Goal: Task Accomplishment & Management: Use online tool/utility

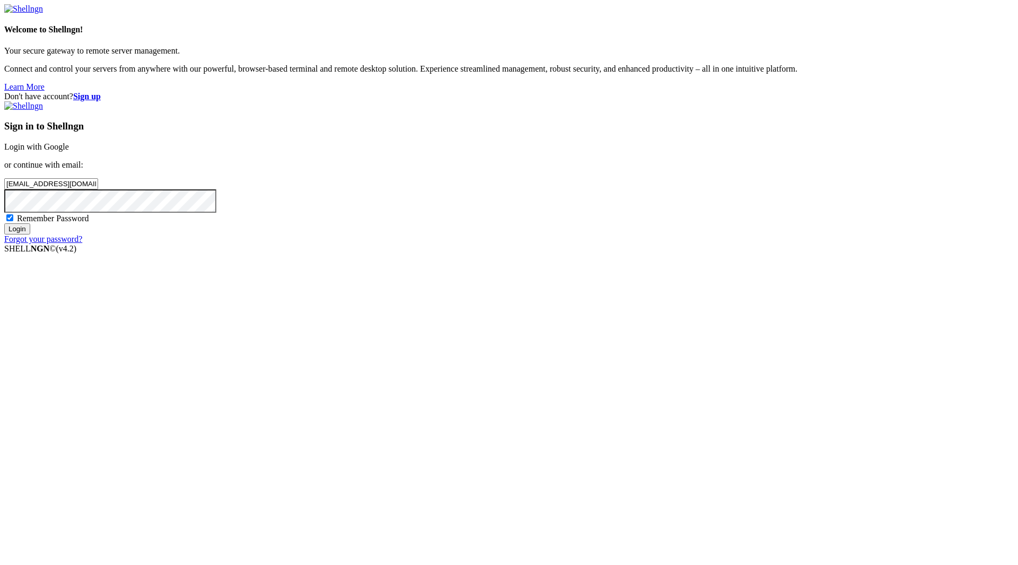
click at [576, 244] on div "Sign in to Shellngn Login with Google or continue with email: [EMAIL_ADDRESS][D…" at bounding box center [509, 172] width 1010 height 143
click at [30, 234] on input "Login" at bounding box center [17, 228] width 26 height 11
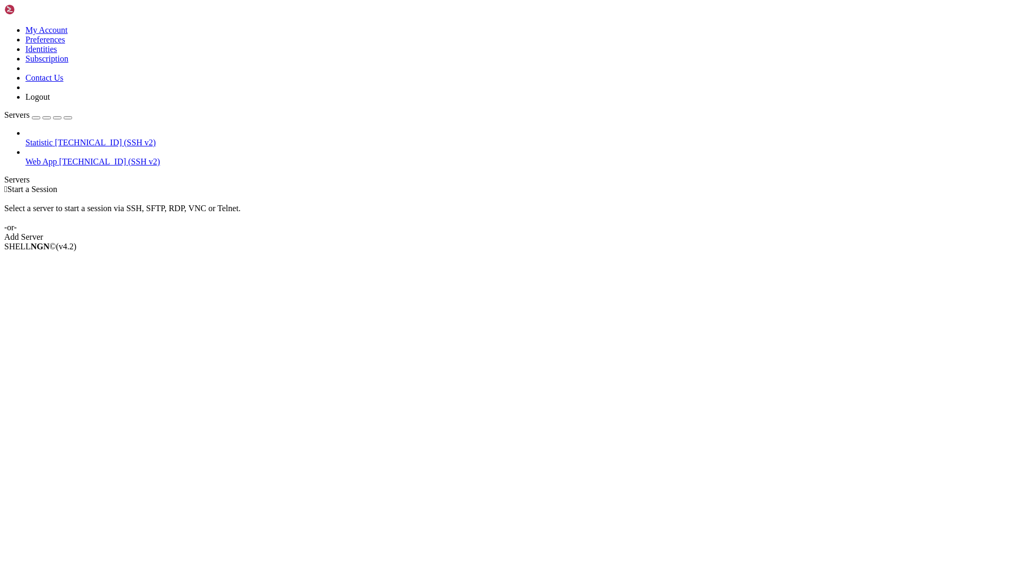
click at [71, 157] on span "[TECHNICAL_ID] (SSH v2)" at bounding box center [109, 161] width 101 height 9
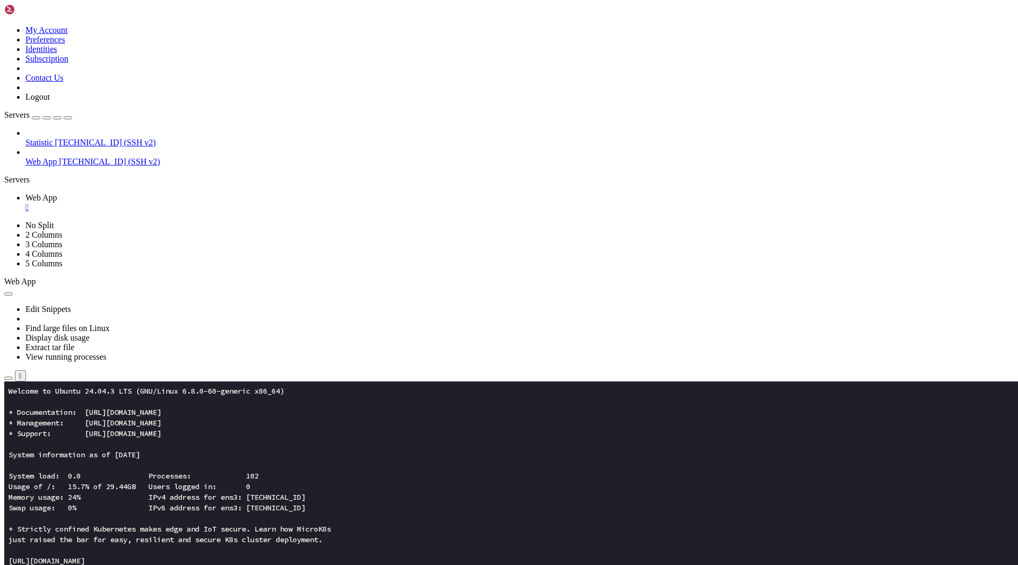
click at [8, 378] on icon "button" at bounding box center [8, 378] width 0 height 0
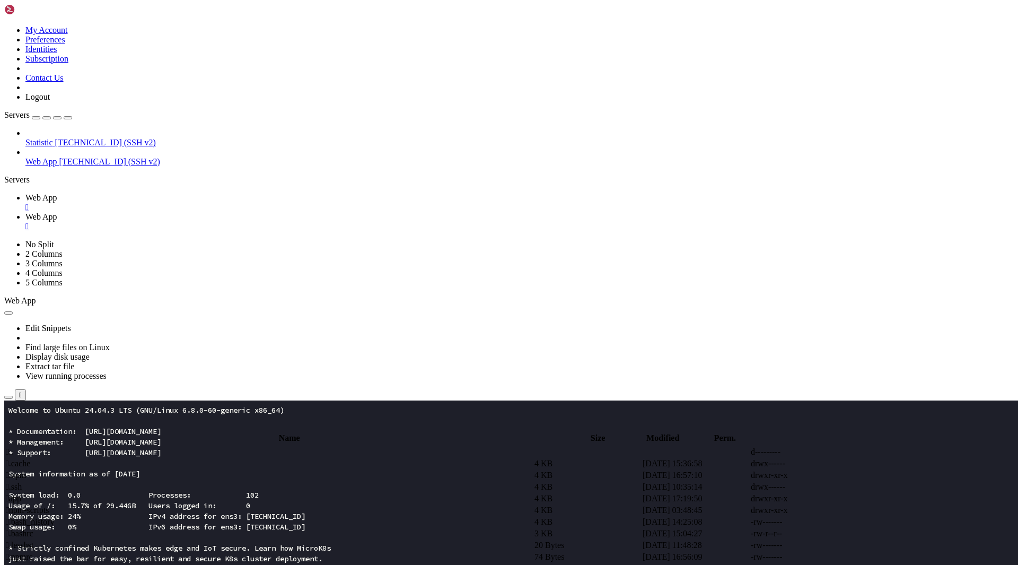
click at [21, 494] on span " app" at bounding box center [13, 498] width 15 height 9
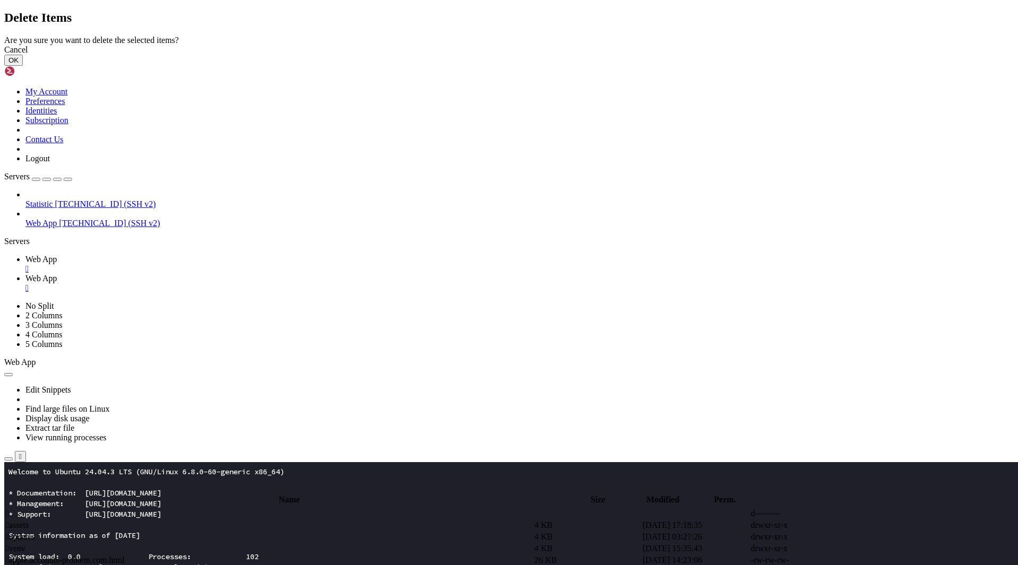
click at [23, 66] on button "OK" at bounding box center [13, 60] width 19 height 11
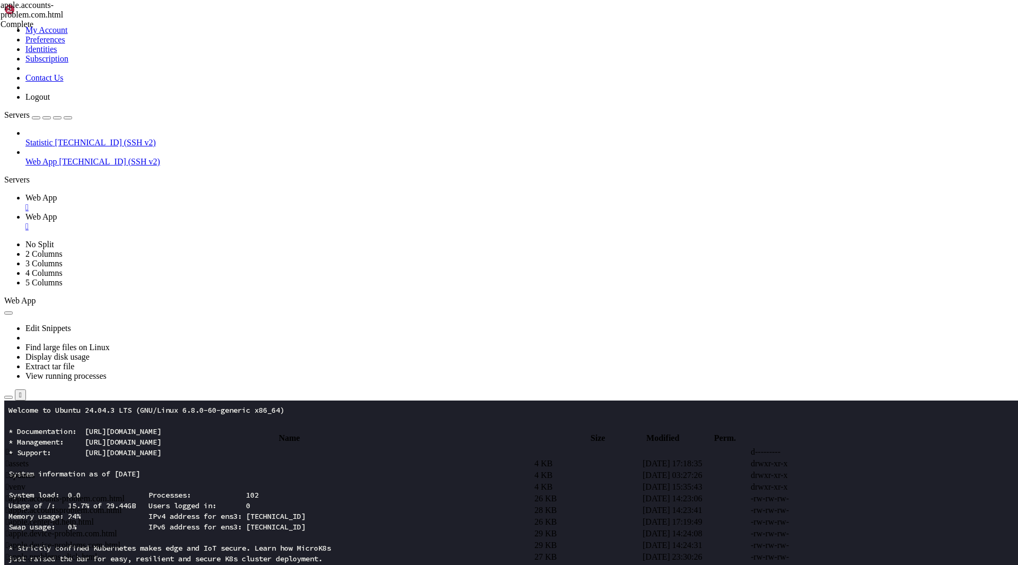
click at [250, 505] on td " apple.accountsproblem.com.html" at bounding box center [269, 510] width 528 height 11
click at [122, 494] on span " apple.accountsproblem.com.html" at bounding box center [64, 498] width 116 height 9
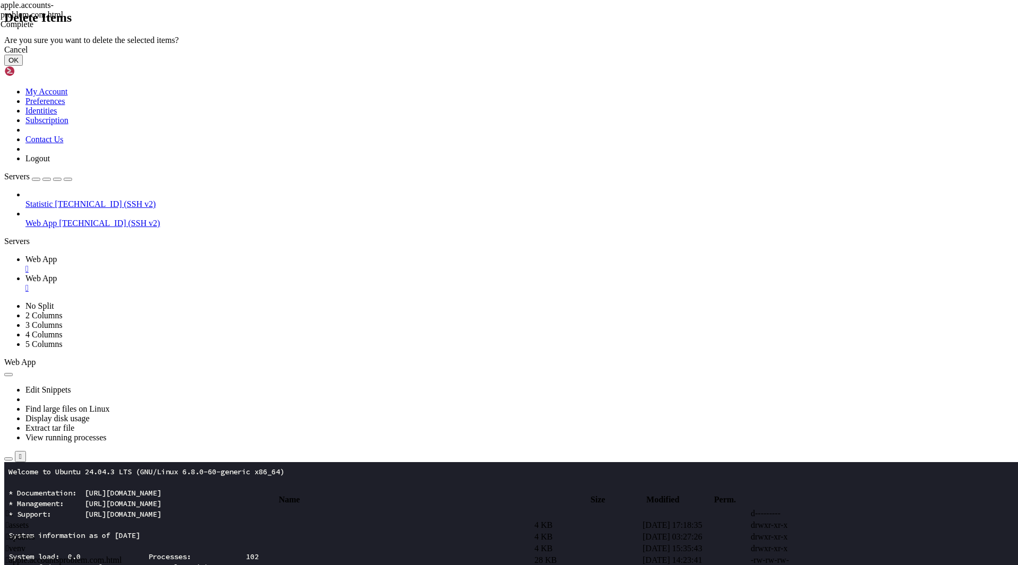
click at [23, 66] on button "OK" at bounding box center [13, 60] width 19 height 11
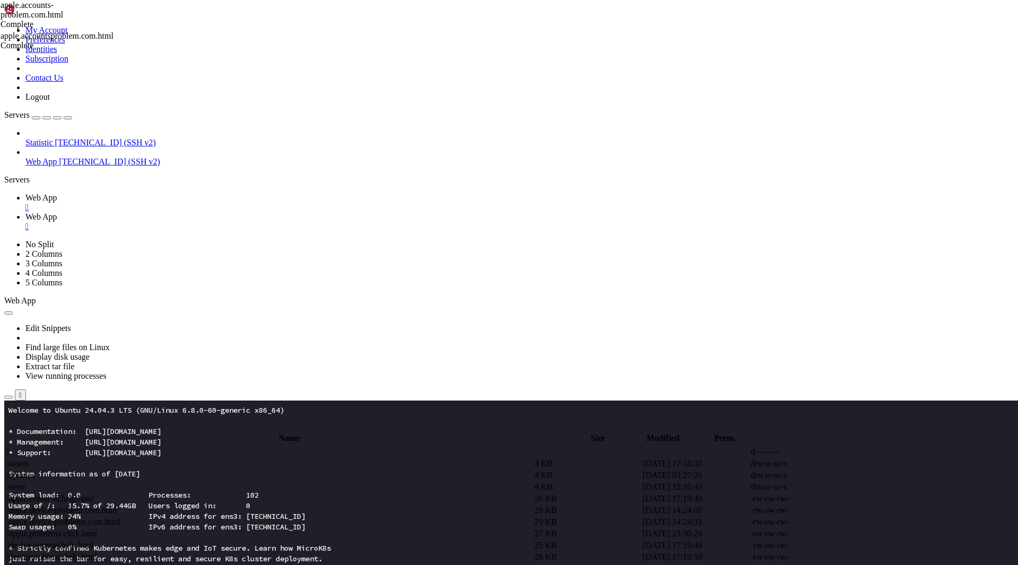
click at [94, 494] on span " apple.center-id.help.html" at bounding box center [50, 498] width 88 height 9
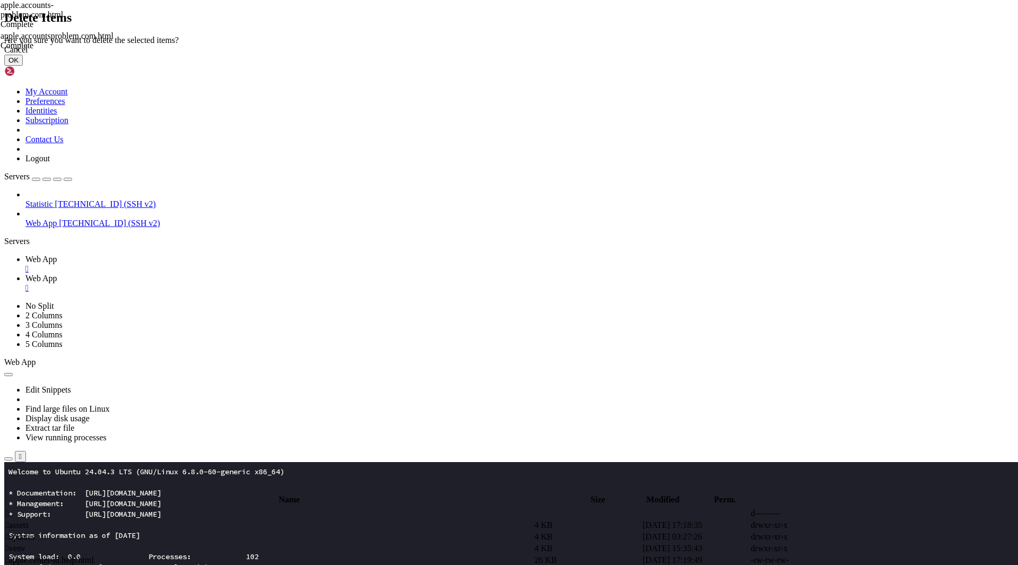
click at [23, 66] on button "OK" at bounding box center [13, 60] width 19 height 11
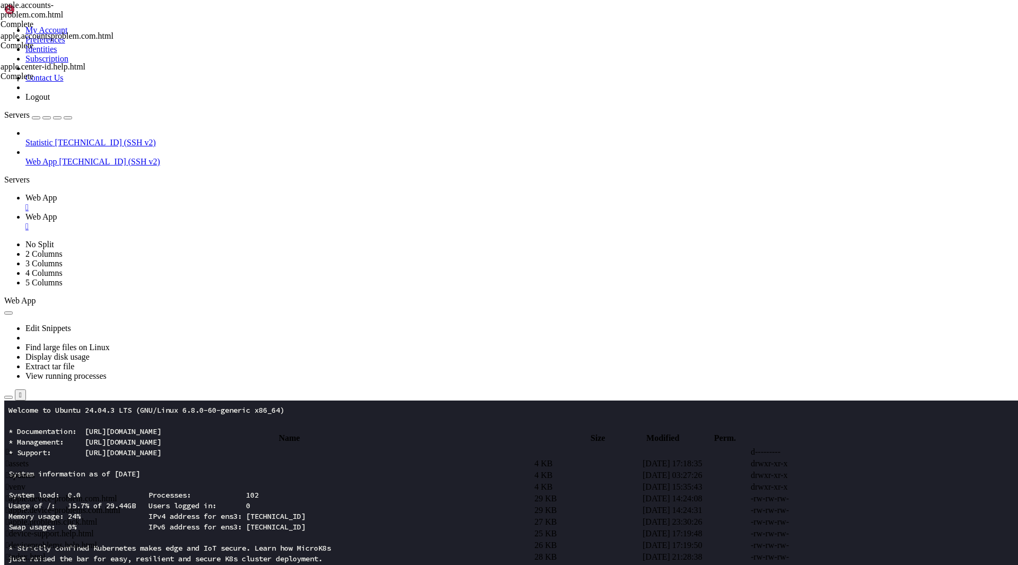
click at [197, 493] on td " apple.device-problem.com.html" at bounding box center [269, 498] width 528 height 11
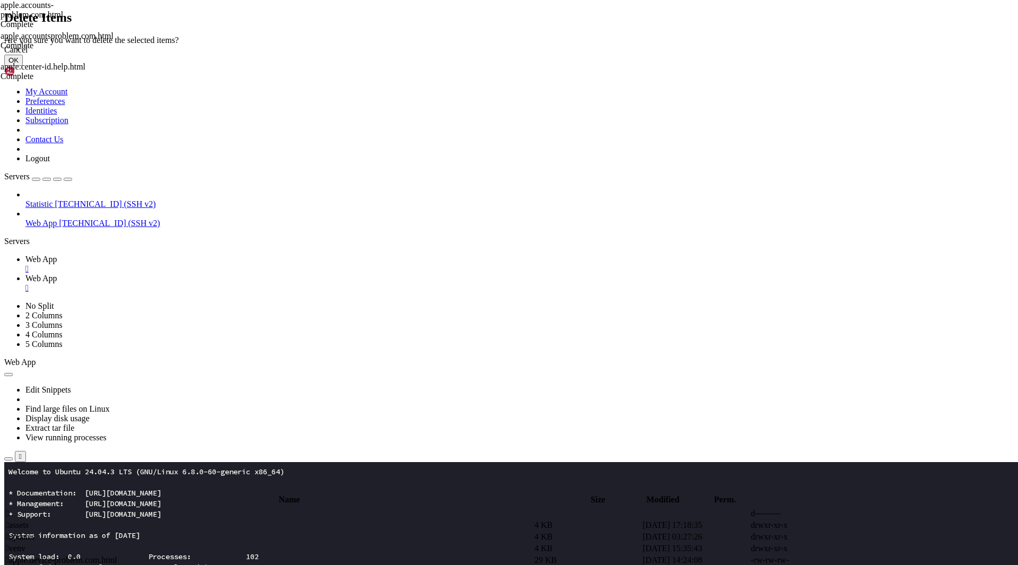
click at [23, 66] on button "OK" at bounding box center [13, 60] width 19 height 11
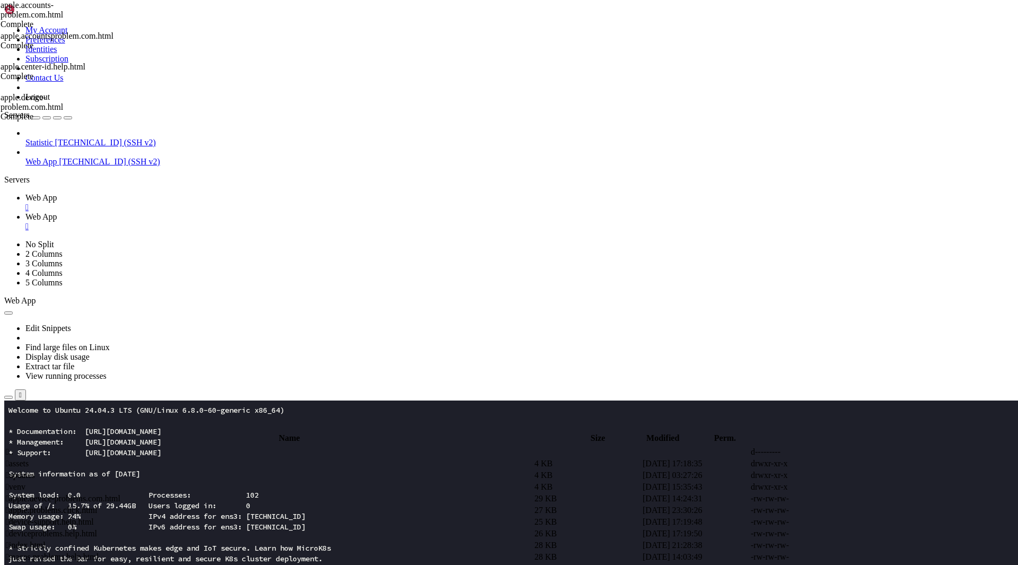
click at [120, 494] on span " apple.device-problems.com.html" at bounding box center [63, 498] width 115 height 9
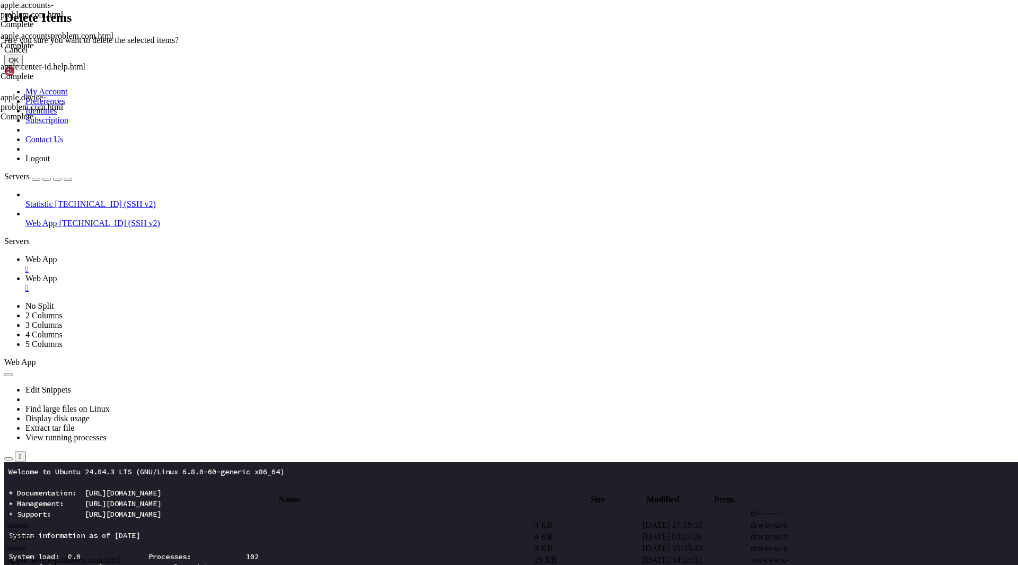
click at [23, 66] on button "OK" at bounding box center [13, 60] width 19 height 11
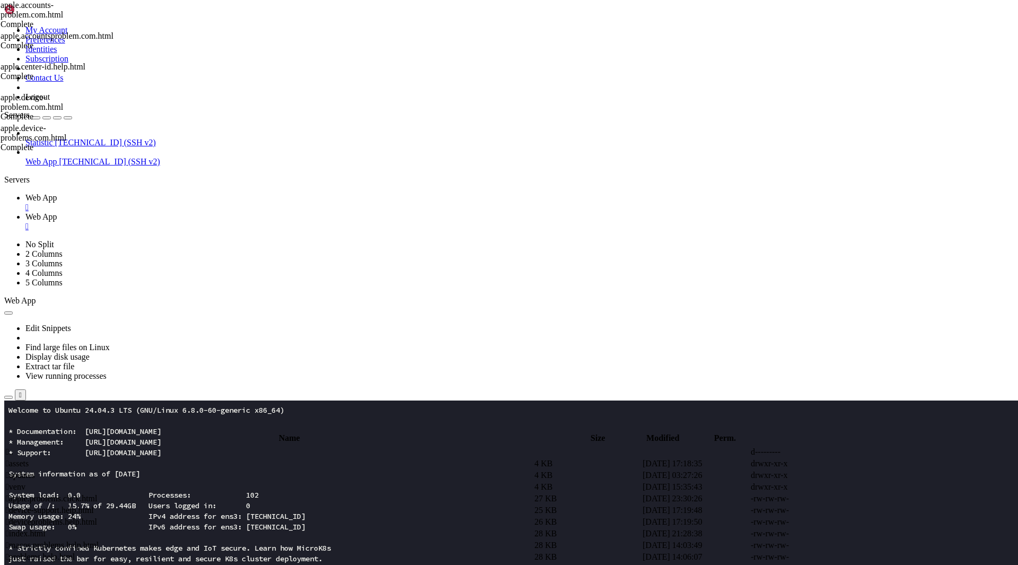
click at [214, 493] on td " apple.problems.click.html" at bounding box center [269, 498] width 528 height 11
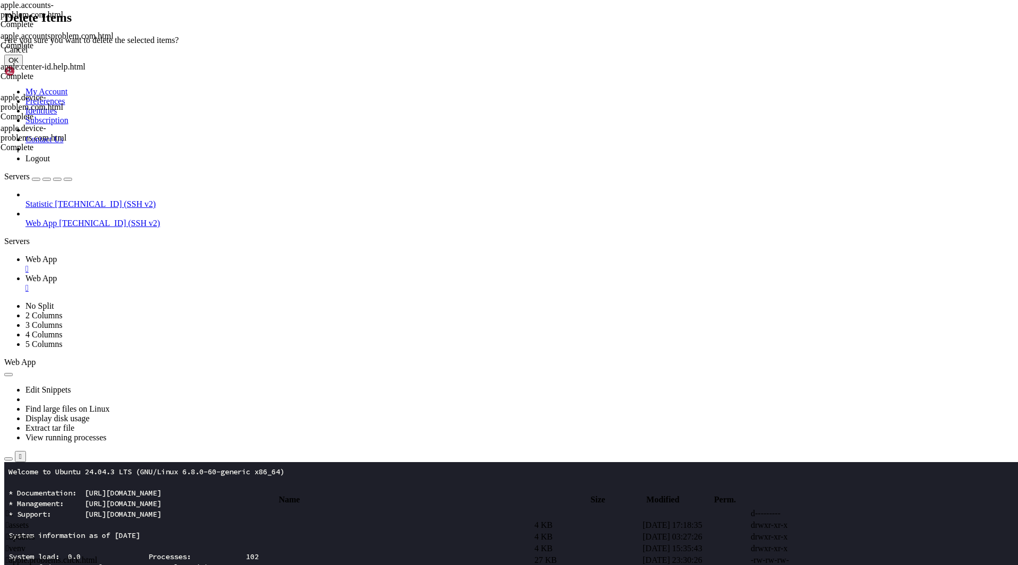
click at [23, 66] on button "OK" at bounding box center [13, 60] width 19 height 11
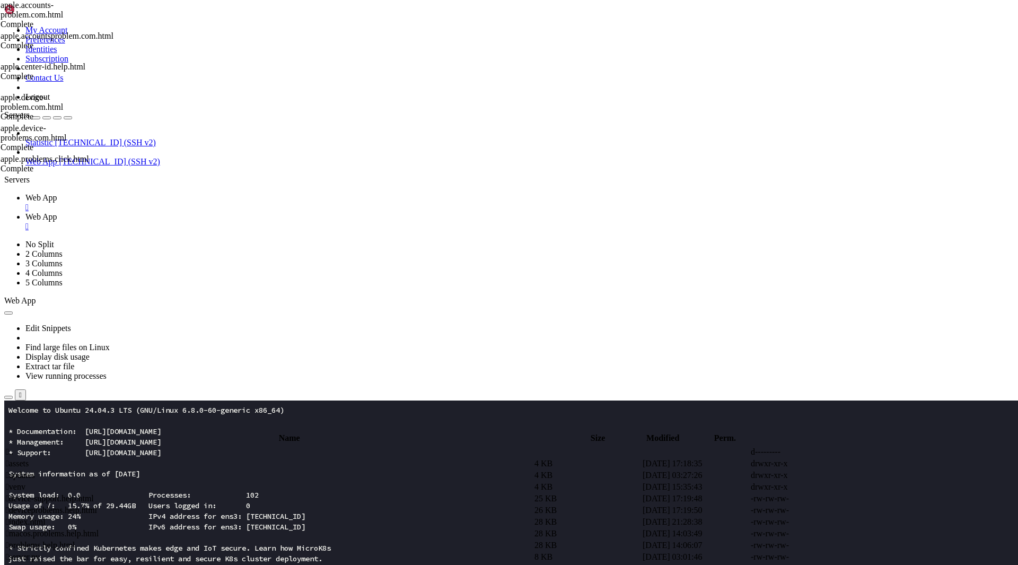
click at [94, 494] on span " device-support.help.html" at bounding box center [50, 498] width 88 height 9
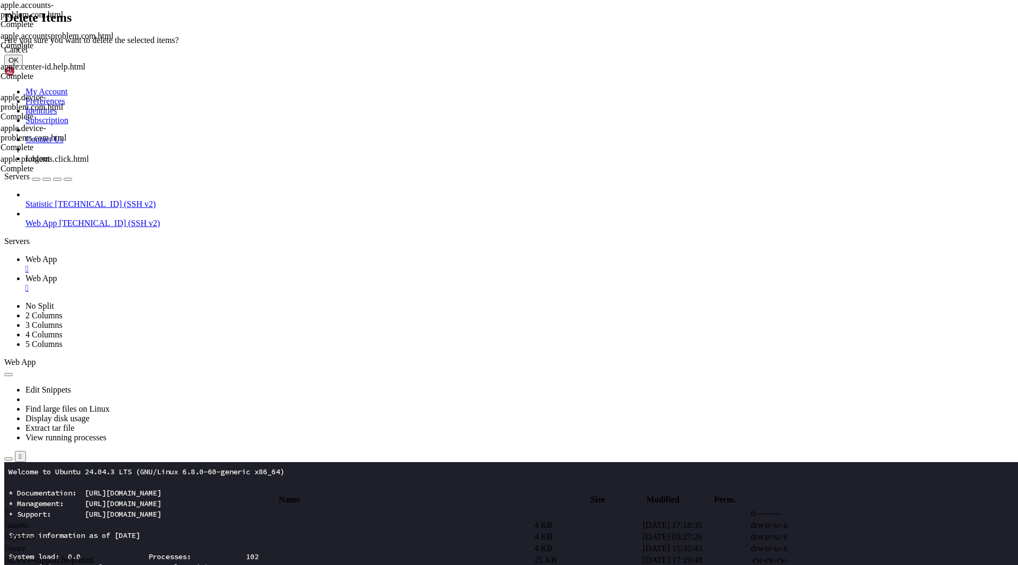
click at [23, 66] on button "OK" at bounding box center [13, 60] width 19 height 11
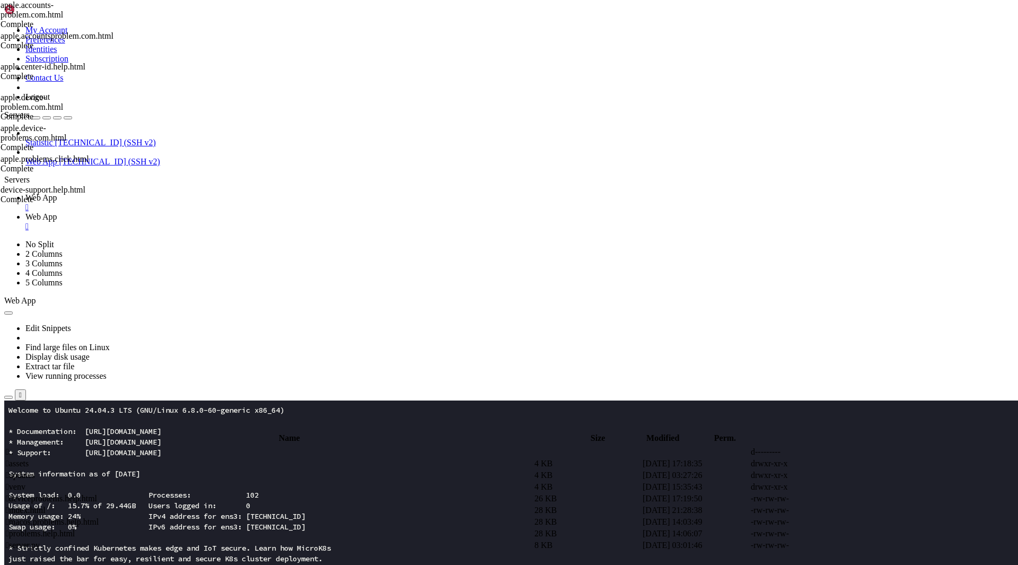
click at [97, 494] on span " deviceproblems.help.html" at bounding box center [51, 498] width 91 height 9
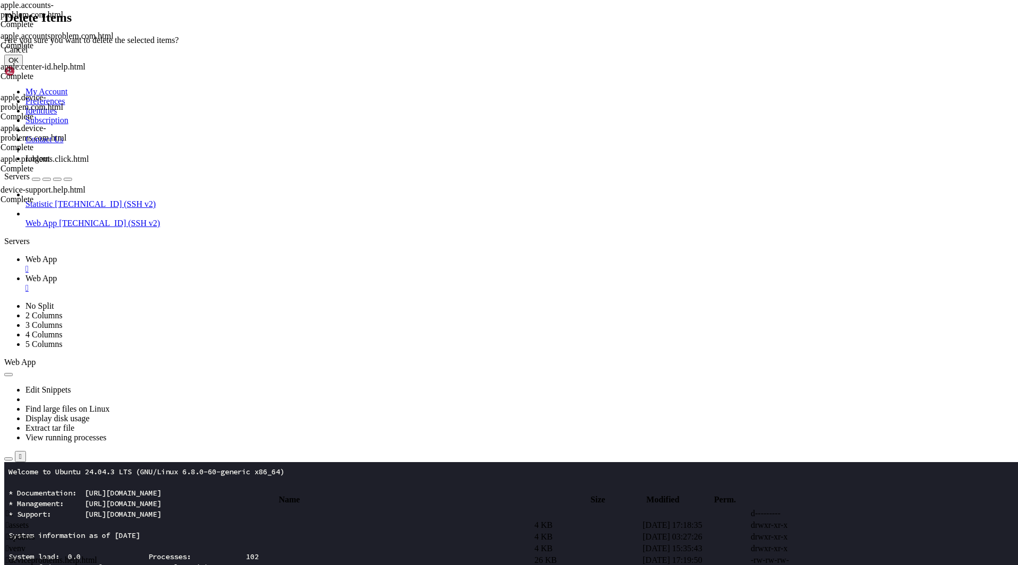
click at [23, 66] on button "OK" at bounding box center [13, 60] width 19 height 11
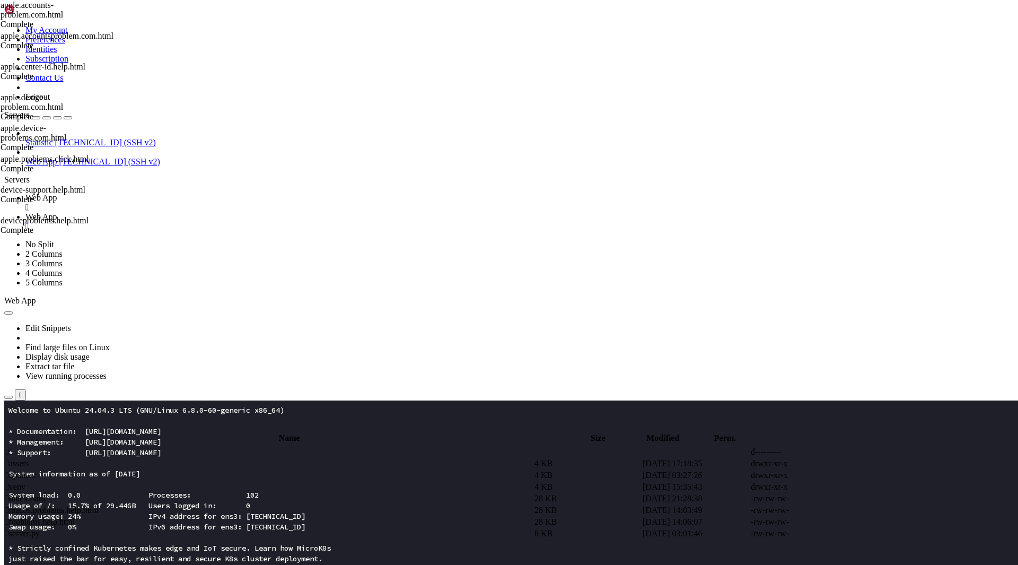
click at [46, 494] on span " index.html" at bounding box center [26, 498] width 40 height 9
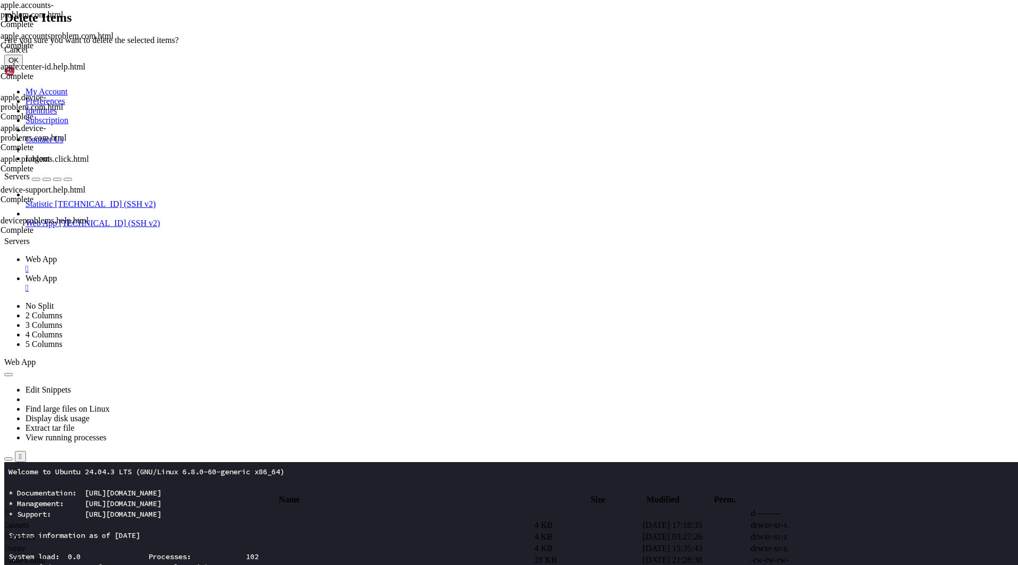
click at [23, 66] on button "OK" at bounding box center [13, 60] width 19 height 11
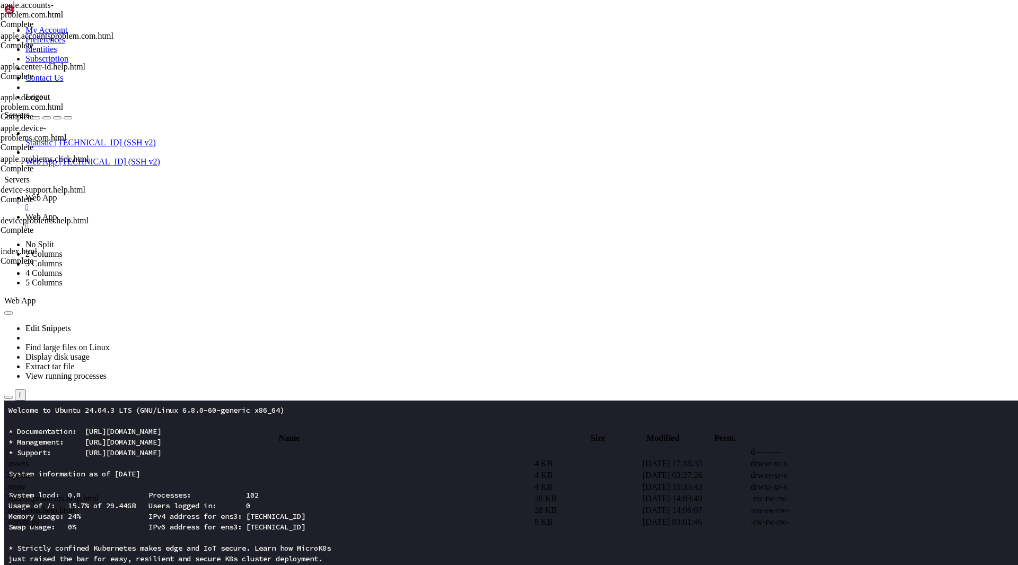
click at [99, 494] on span " macos.problems.help.html" at bounding box center [52, 498] width 93 height 9
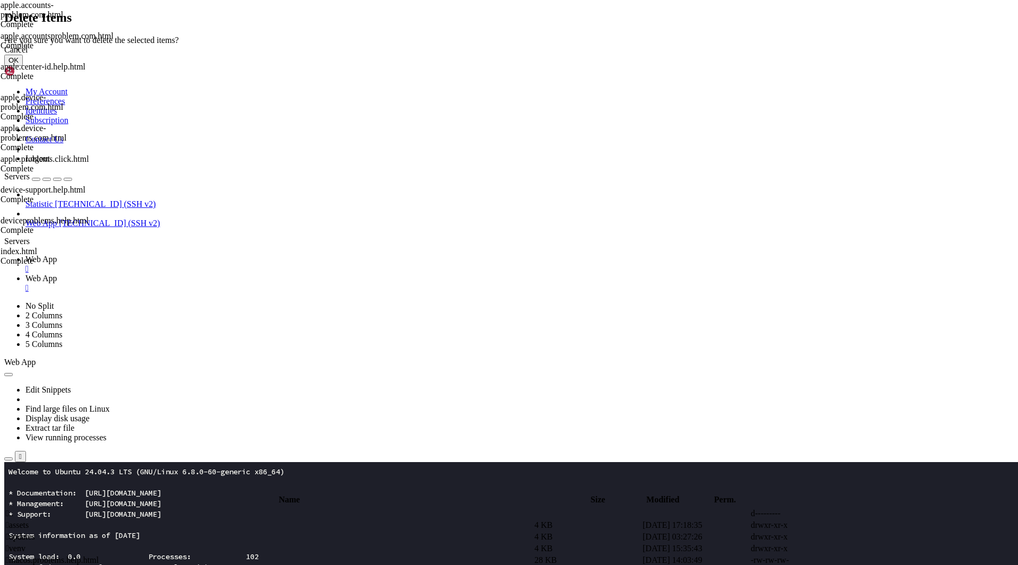
click at [23, 66] on button "OK" at bounding box center [13, 60] width 19 height 11
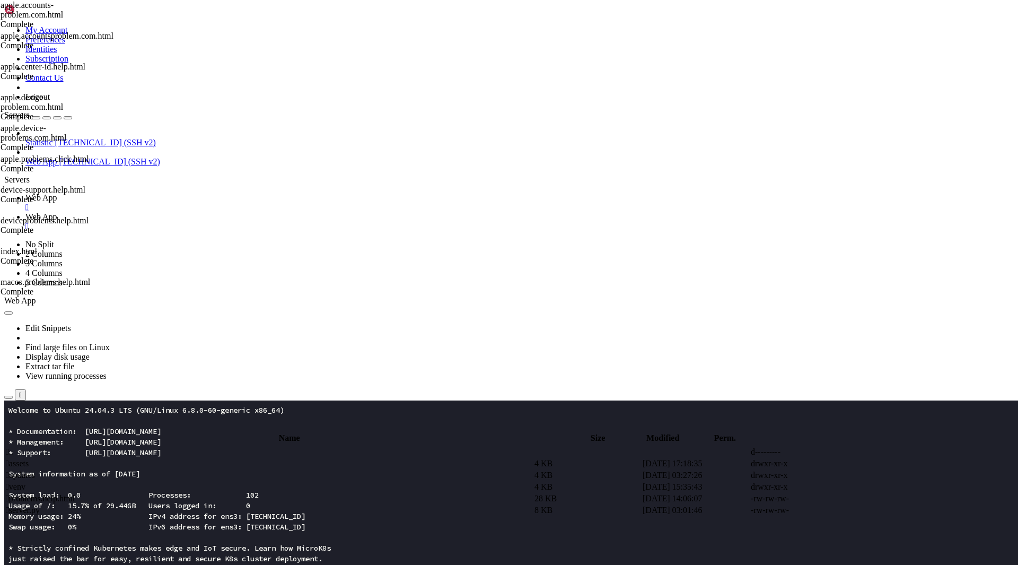
click at [75, 494] on span " problems.help.html" at bounding box center [40, 498] width 69 height 9
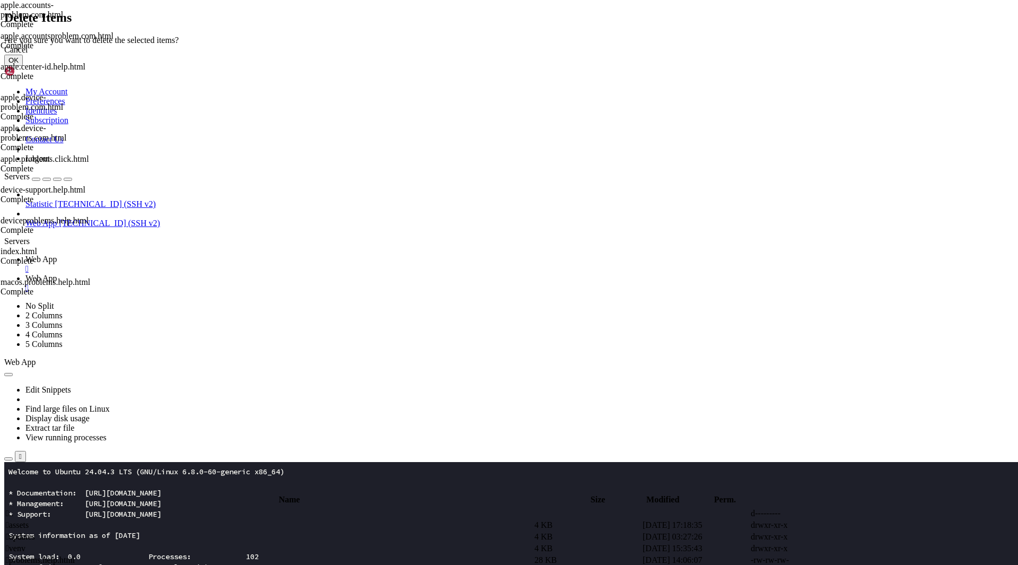
click at [23, 66] on button "OK" at bounding box center [13, 60] width 19 height 11
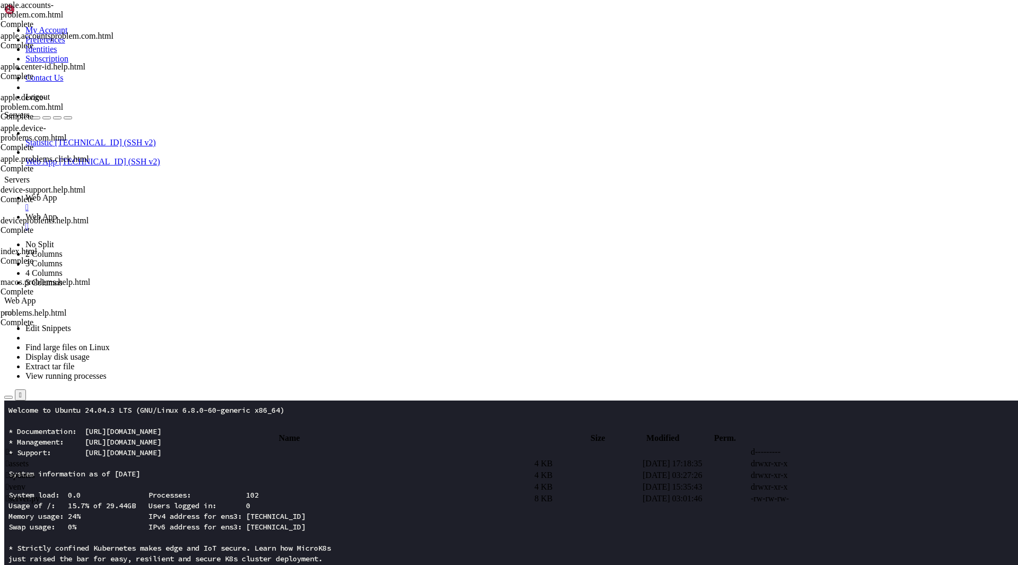
click at [35, 470] on span " updates" at bounding box center [20, 474] width 29 height 9
click at [13, 447] on span " .." at bounding box center [9, 451] width 7 height 9
click at [29, 459] on span " assets" at bounding box center [17, 463] width 23 height 9
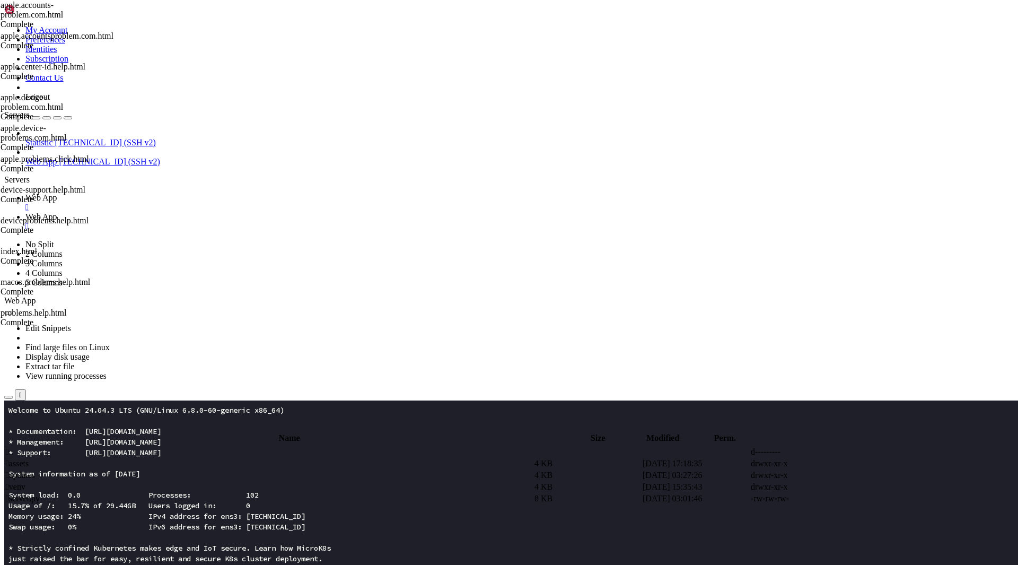
click at [29, 459] on span " assets" at bounding box center [17, 463] width 23 height 9
type input "/root/app/assets"
click at [204, 458] on td " act.js" at bounding box center [269, 463] width 528 height 11
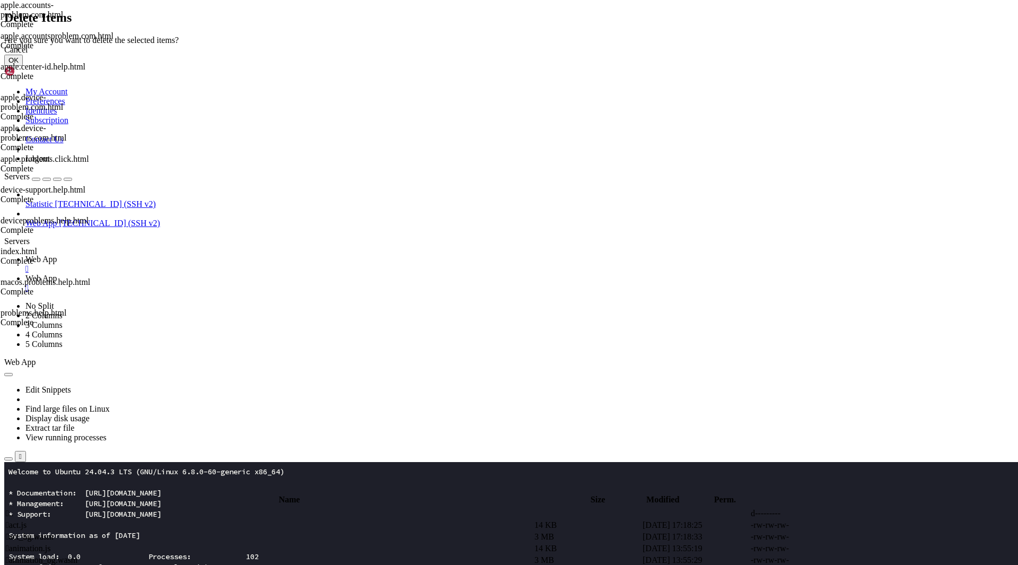
click at [23, 66] on button "OK" at bounding box center [13, 60] width 19 height 11
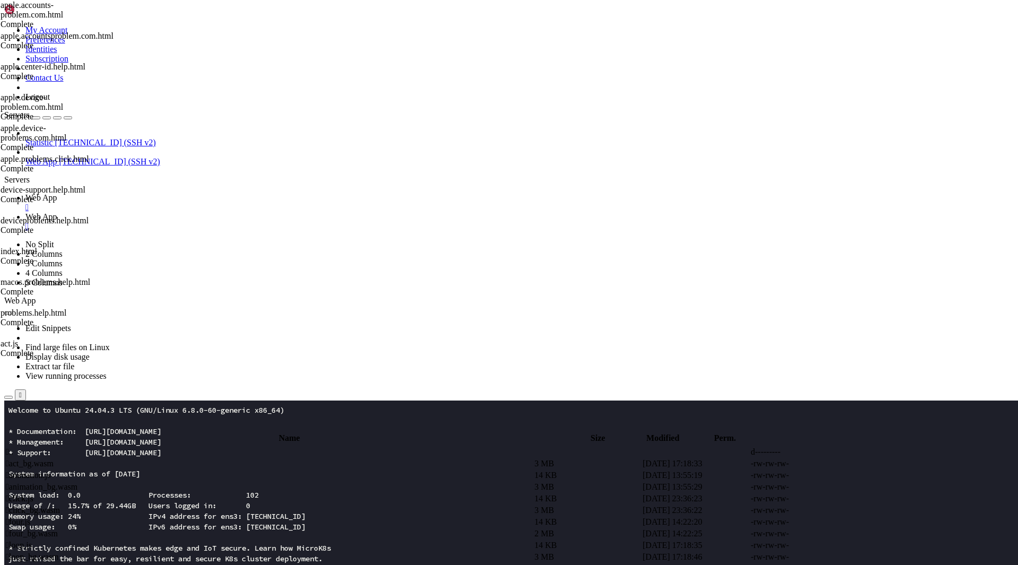
click at [54, 459] on span " act_bg.wasm" at bounding box center [30, 463] width 48 height 9
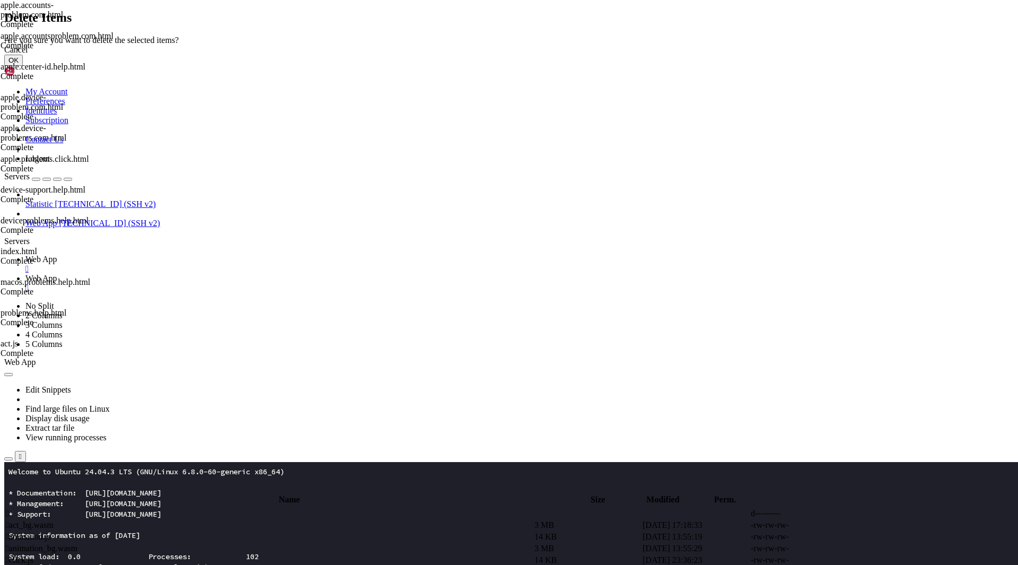
click at [23, 66] on button "OK" at bounding box center [13, 60] width 19 height 11
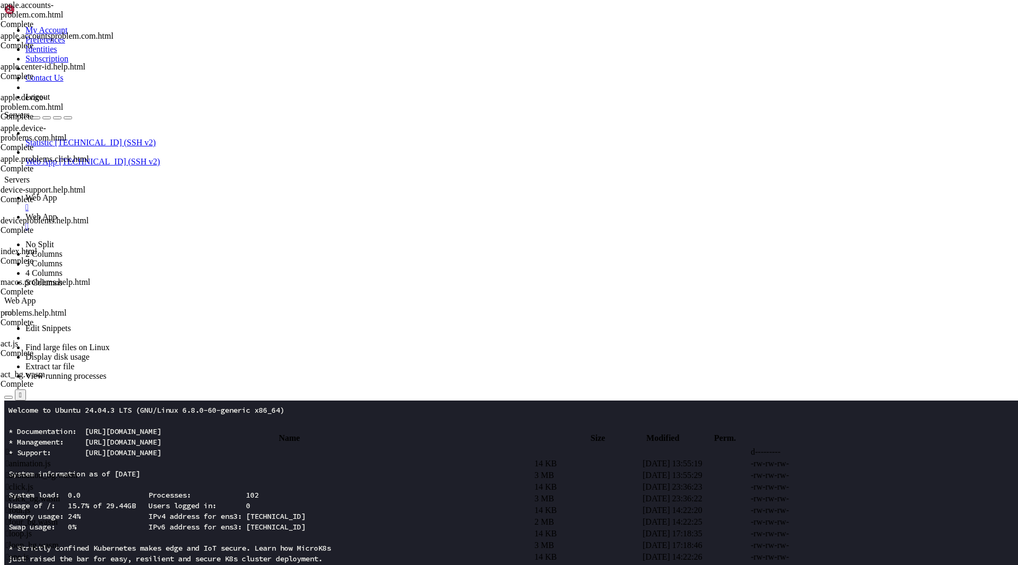
click at [51, 459] on span " animation.js" at bounding box center [28, 463] width 45 height 9
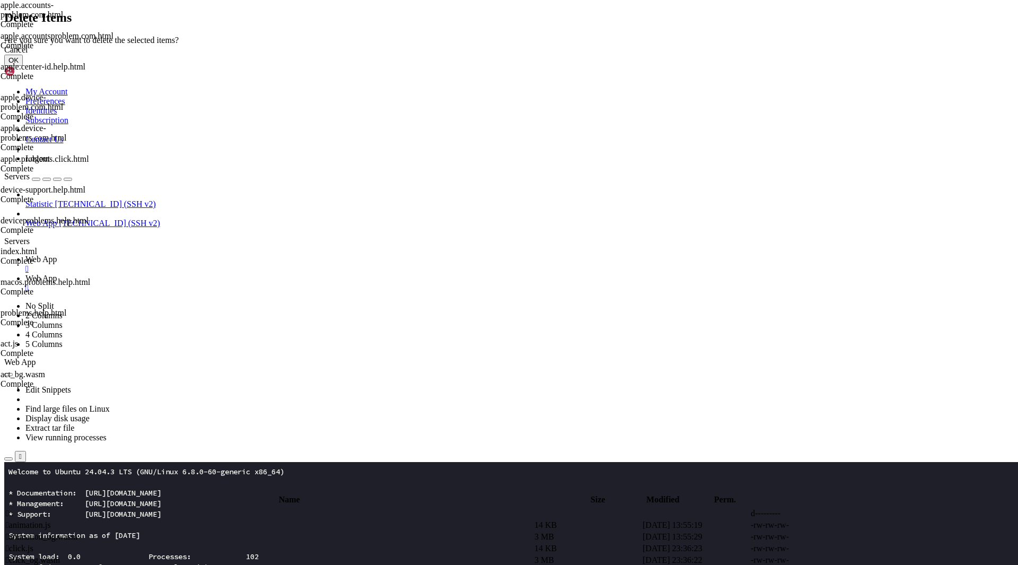
click at [23, 66] on button "OK" at bounding box center [13, 60] width 19 height 11
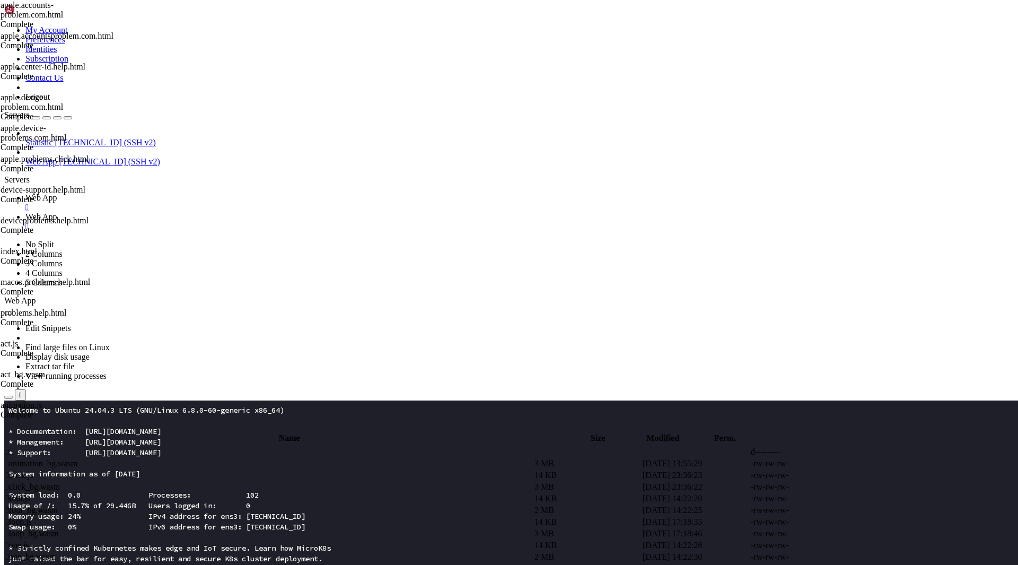
click at [77, 459] on span " animation_bg.wasm" at bounding box center [42, 463] width 72 height 9
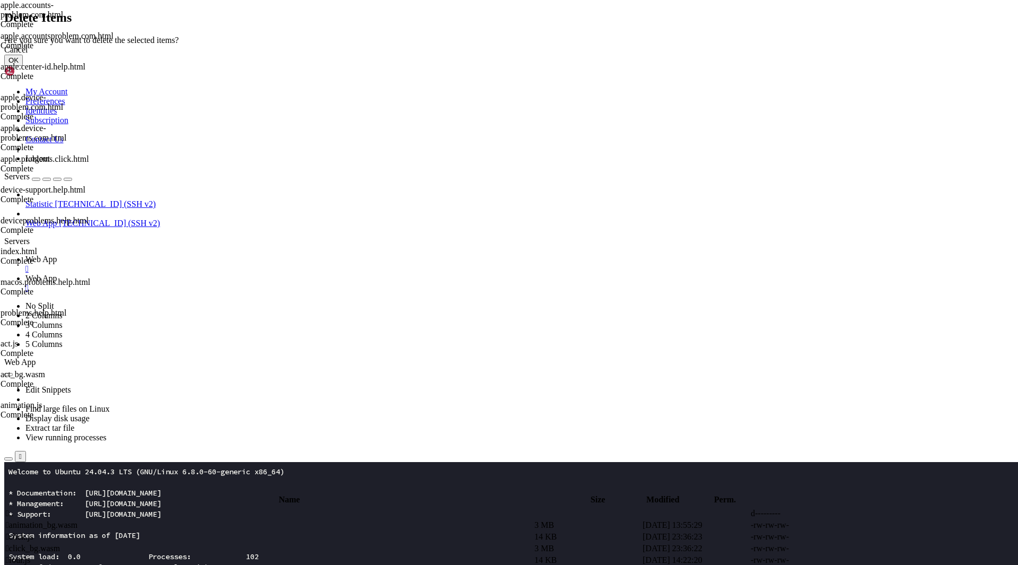
click at [23, 66] on button "OK" at bounding box center [13, 60] width 19 height 11
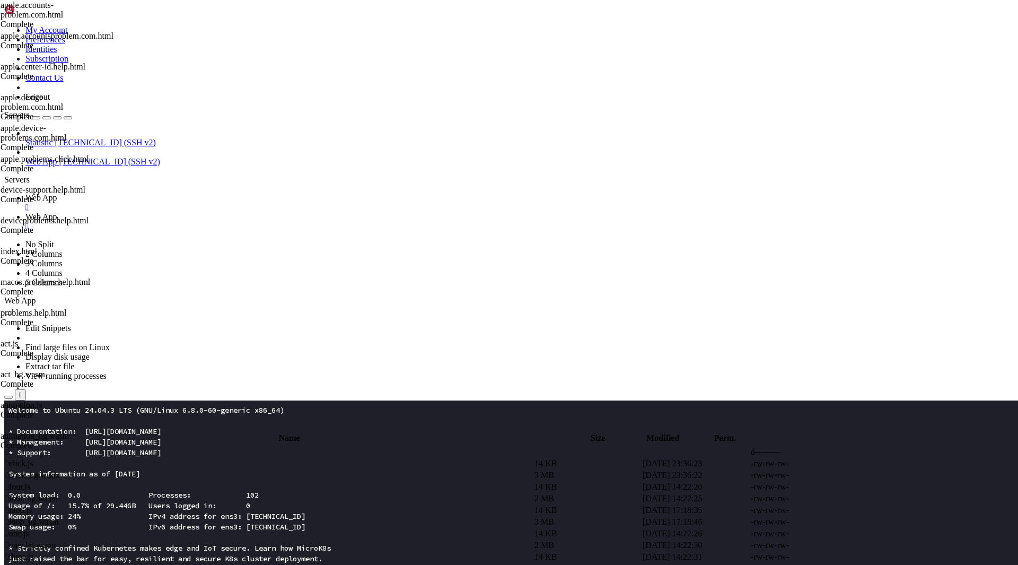
click at [33, 459] on span " click.js" at bounding box center [20, 463] width 28 height 9
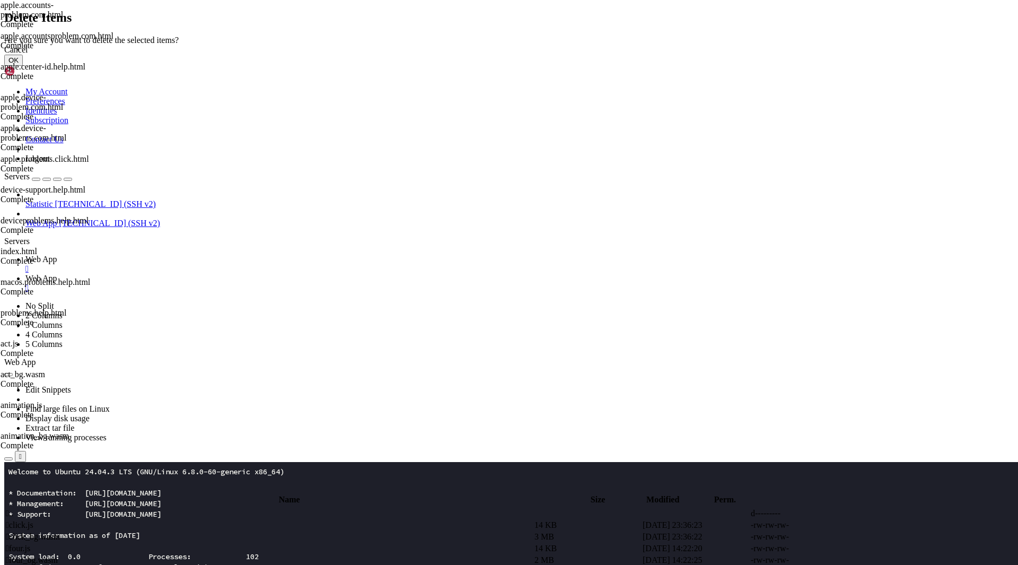
click at [23, 66] on button "OK" at bounding box center [13, 60] width 19 height 11
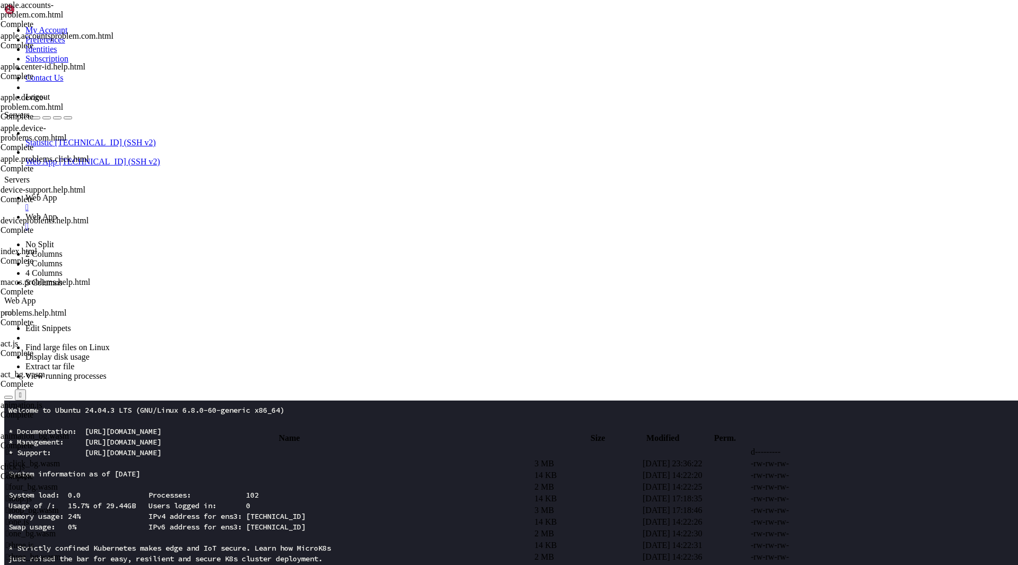
click at [60, 459] on span " click_bg.wasm" at bounding box center [33, 463] width 54 height 9
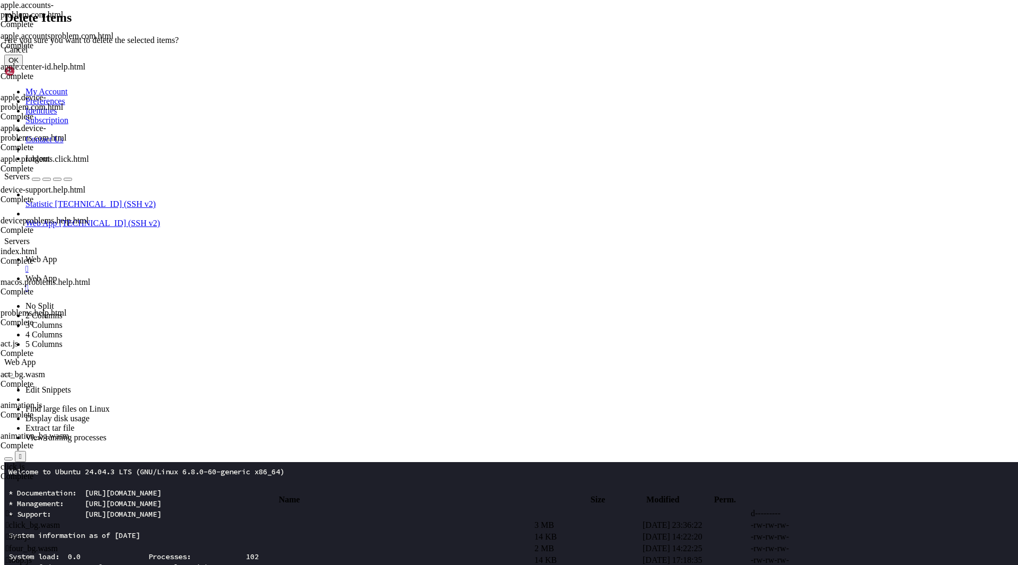
click at [23, 66] on button "OK" at bounding box center [13, 60] width 19 height 11
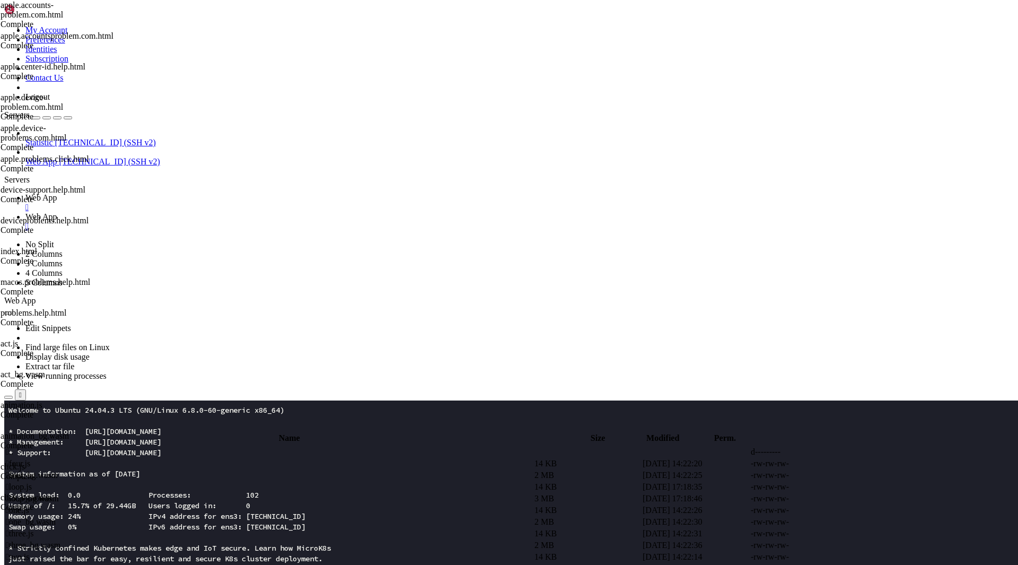
click at [30, 459] on span " four.js" at bounding box center [18, 463] width 24 height 9
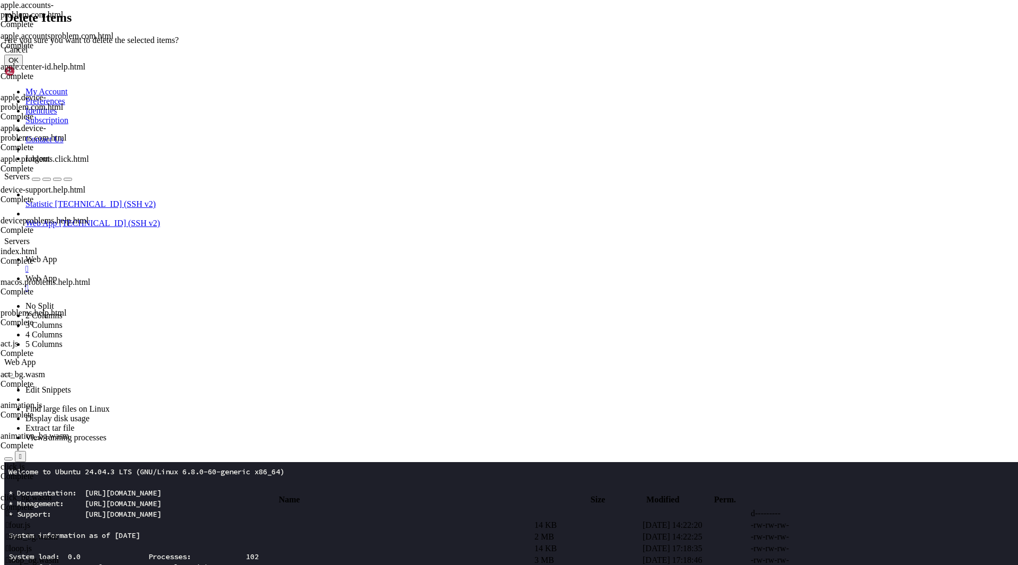
click at [23, 66] on button "OK" at bounding box center [13, 60] width 19 height 11
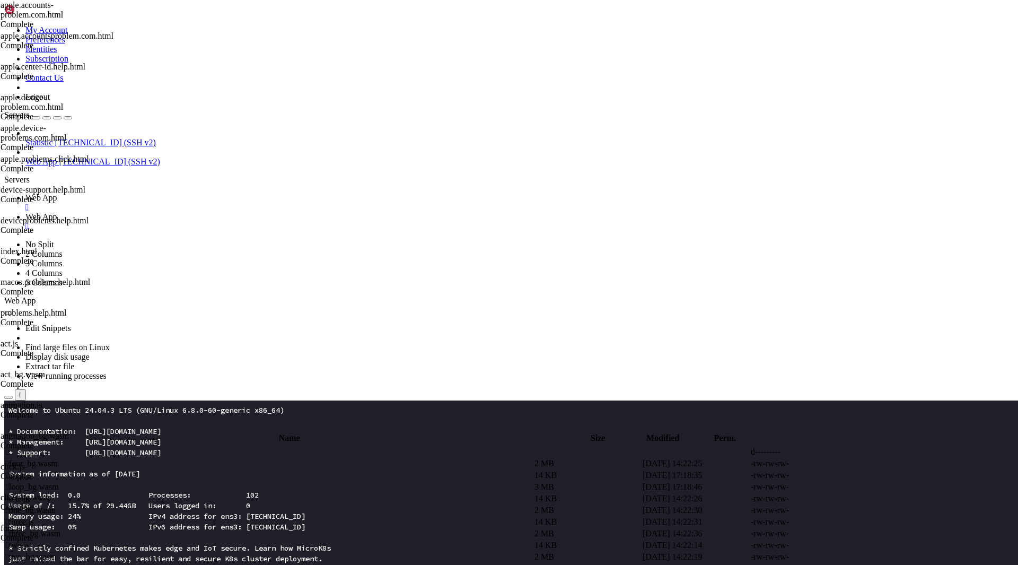
click at [222, 458] on td " four_bg.wasm" at bounding box center [269, 463] width 528 height 11
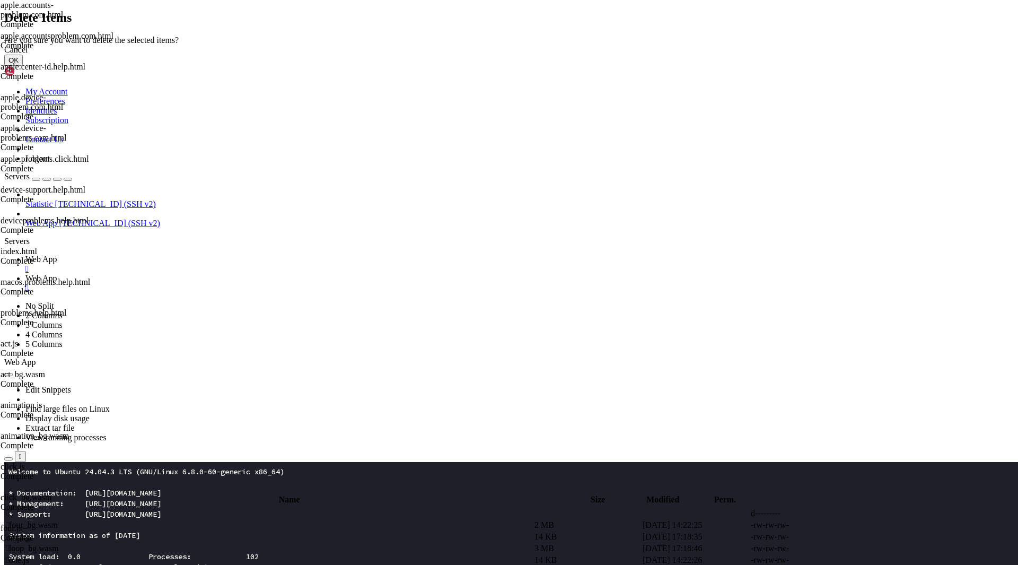
click at [23, 66] on button "OK" at bounding box center [13, 60] width 19 height 11
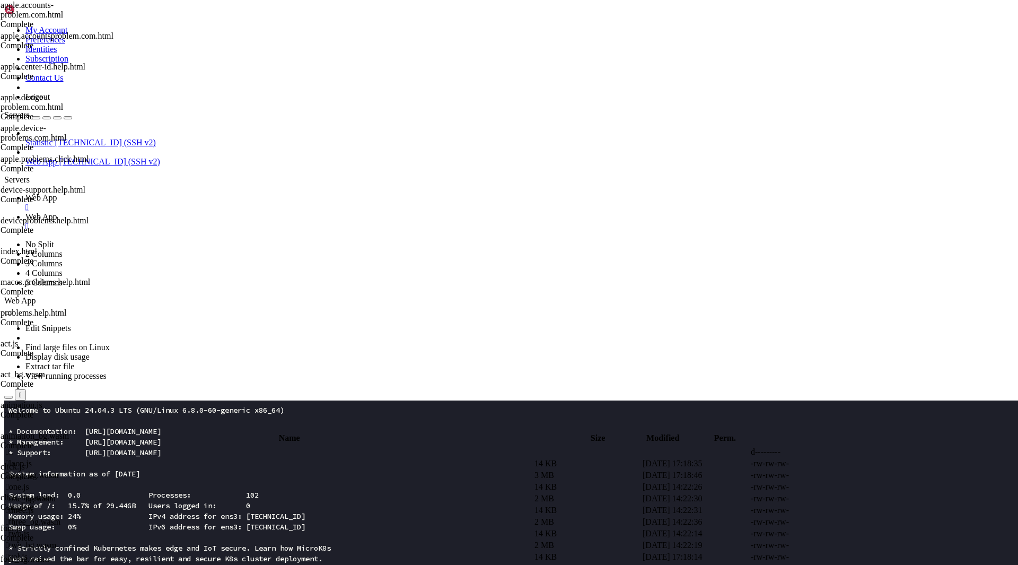
click at [32, 459] on span " loop.js" at bounding box center [19, 463] width 26 height 9
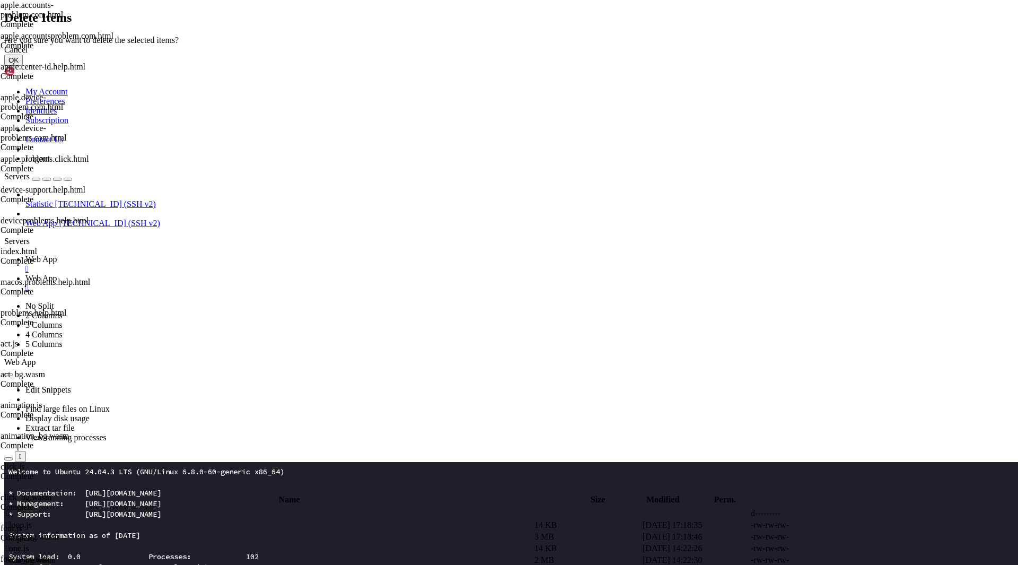
click at [23, 66] on button "OK" at bounding box center [13, 60] width 19 height 11
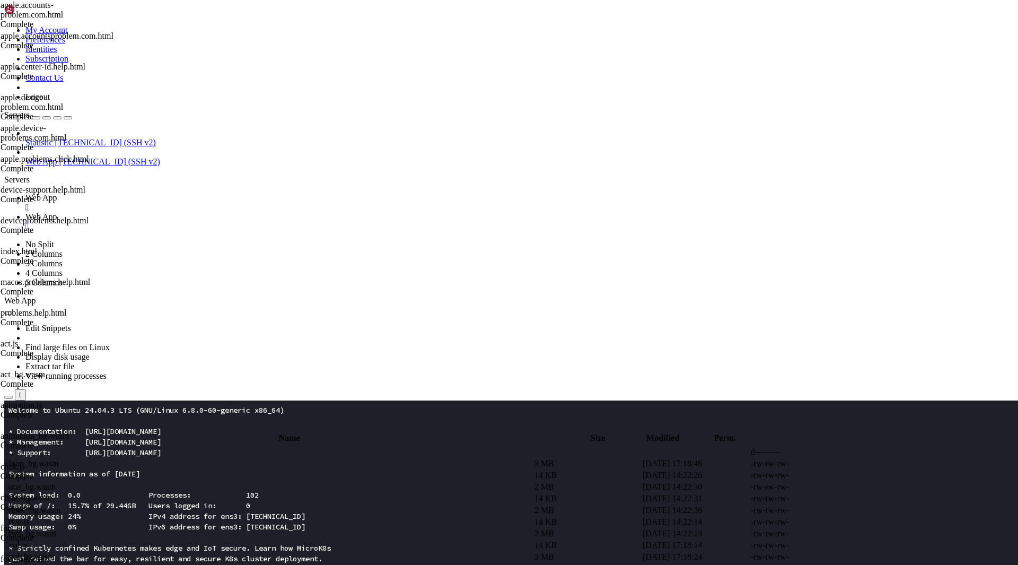
click at [231, 458] on td " loop_bg.wasm" at bounding box center [269, 463] width 528 height 11
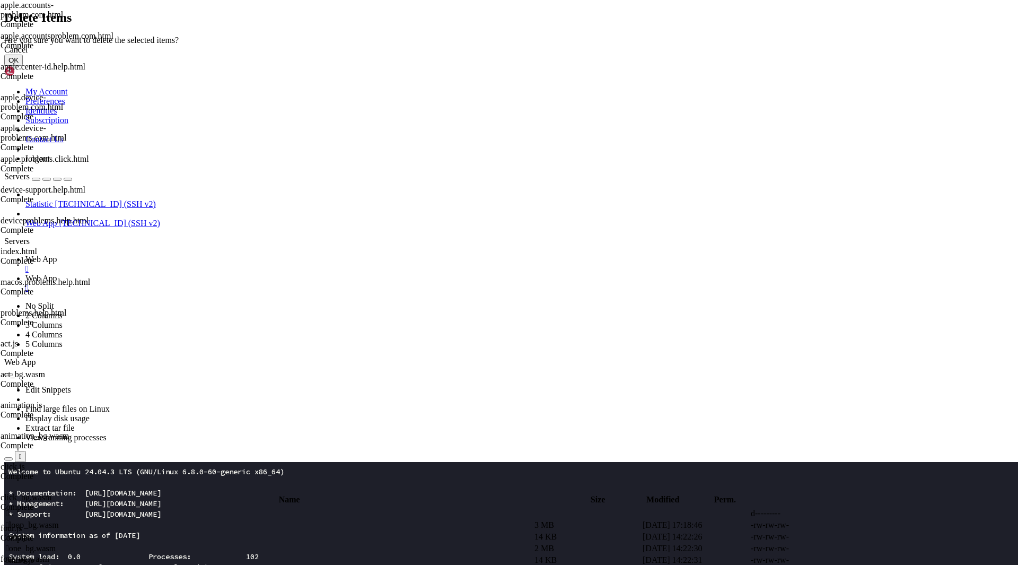
click at [23, 66] on button "OK" at bounding box center [13, 60] width 19 height 11
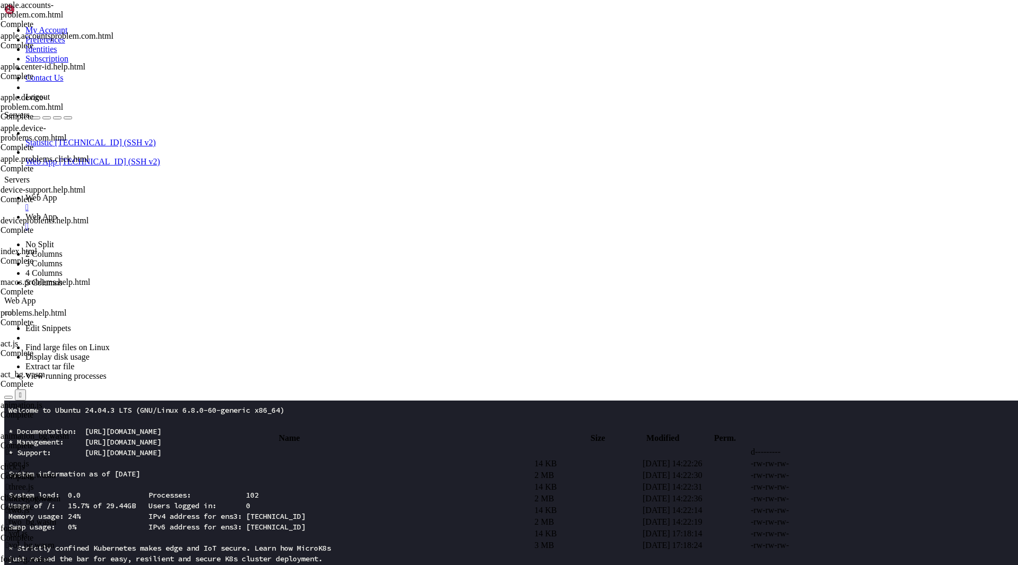
click at [29, 459] on span " one.js" at bounding box center [17, 463] width 23 height 9
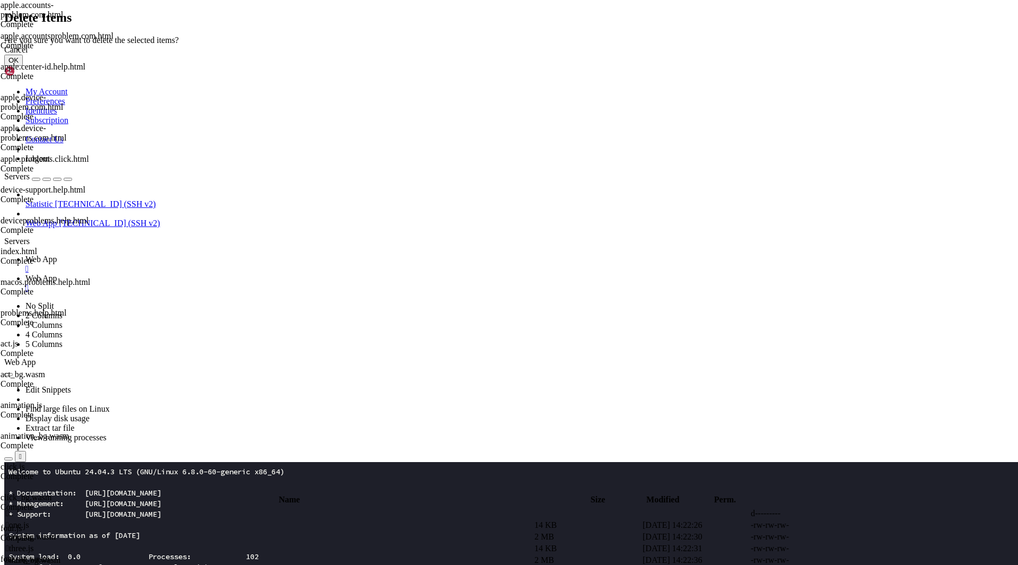
click at [23, 66] on button "OK" at bounding box center [13, 60] width 19 height 11
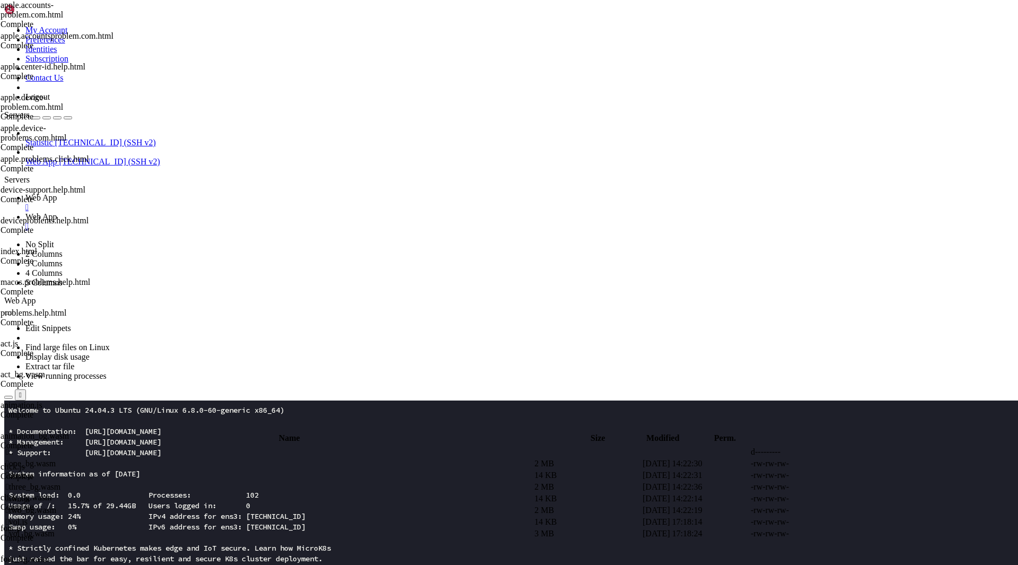
click at [56, 459] on span " one_bg.wasm" at bounding box center [31, 463] width 50 height 9
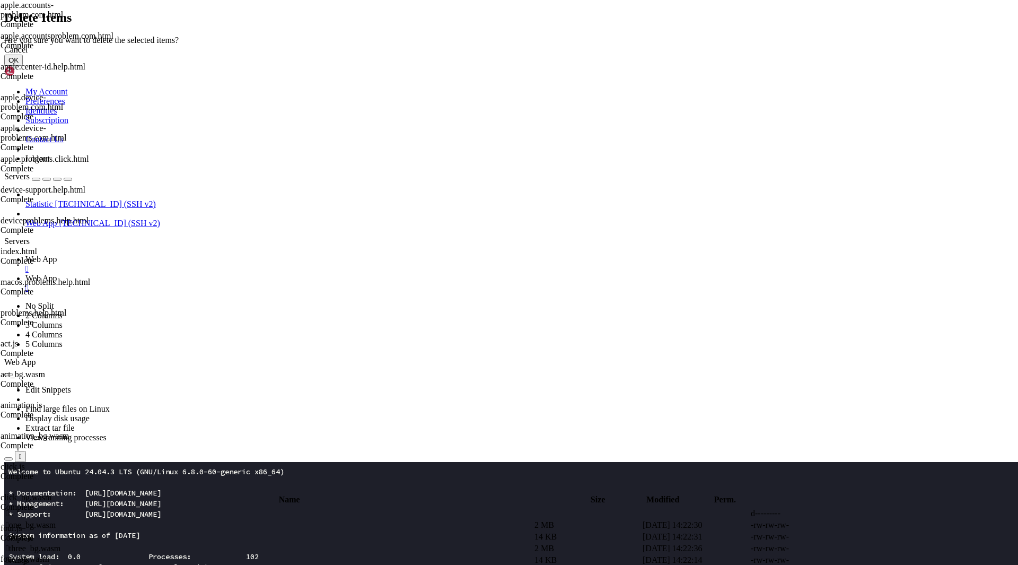
click at [23, 66] on button "OK" at bounding box center [13, 60] width 19 height 11
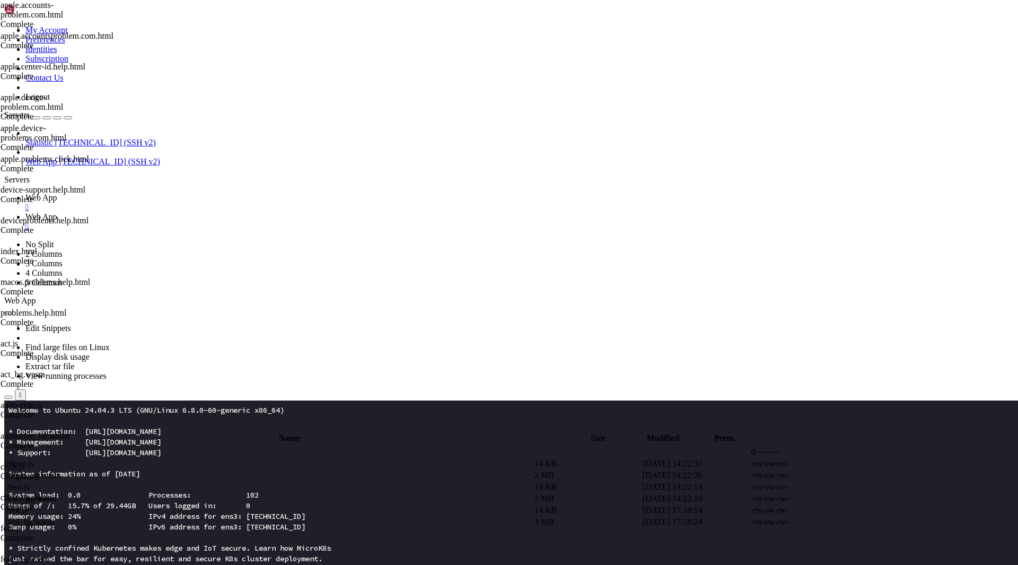
click at [34, 459] on span " three.js" at bounding box center [20, 463] width 28 height 9
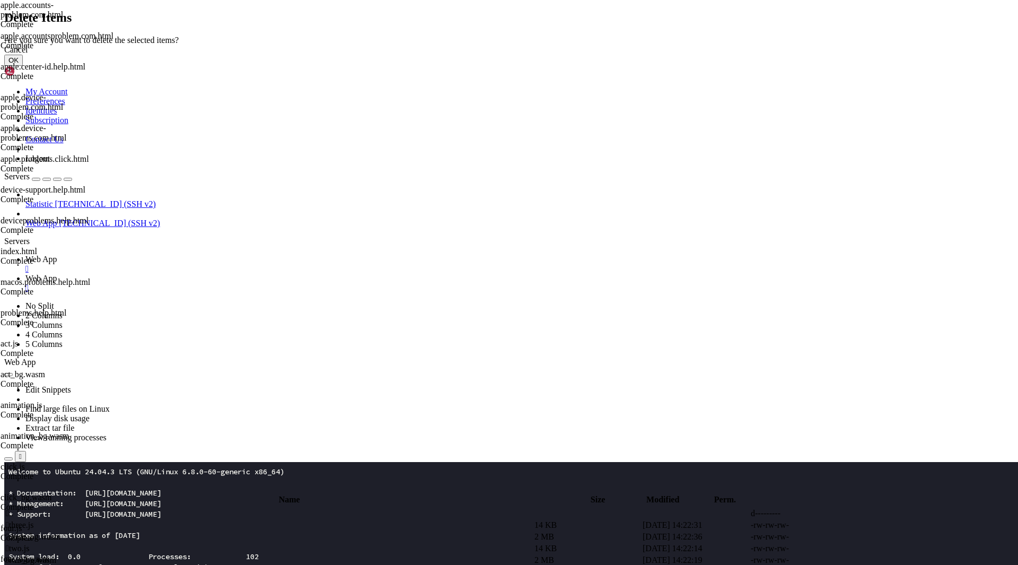
click at [628, 66] on div "Cancel OK" at bounding box center [509, 55] width 1010 height 21
click at [23, 66] on button "OK" at bounding box center [13, 60] width 19 height 11
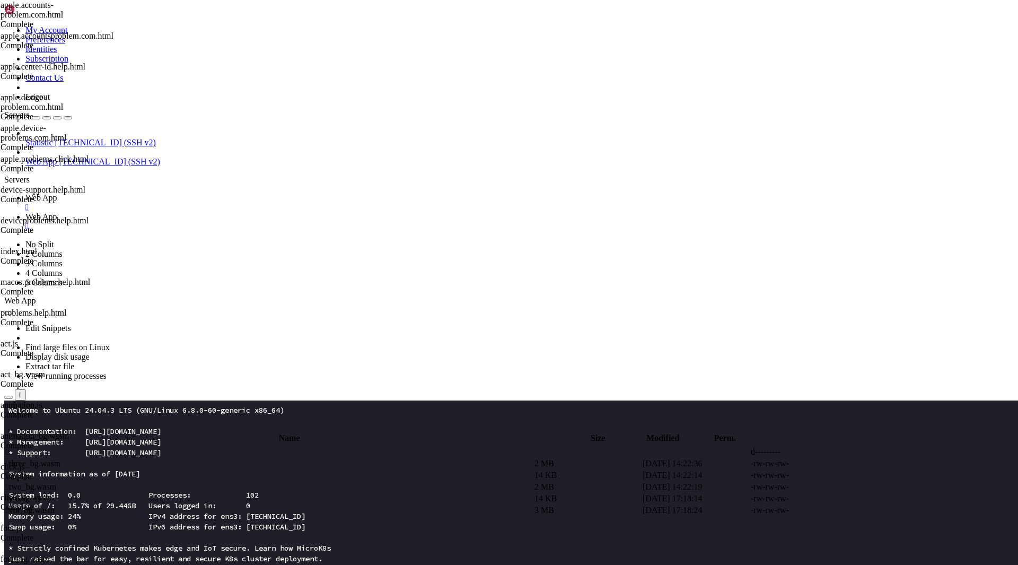
click at [60, 459] on span " three_bg.wasm" at bounding box center [33, 463] width 55 height 9
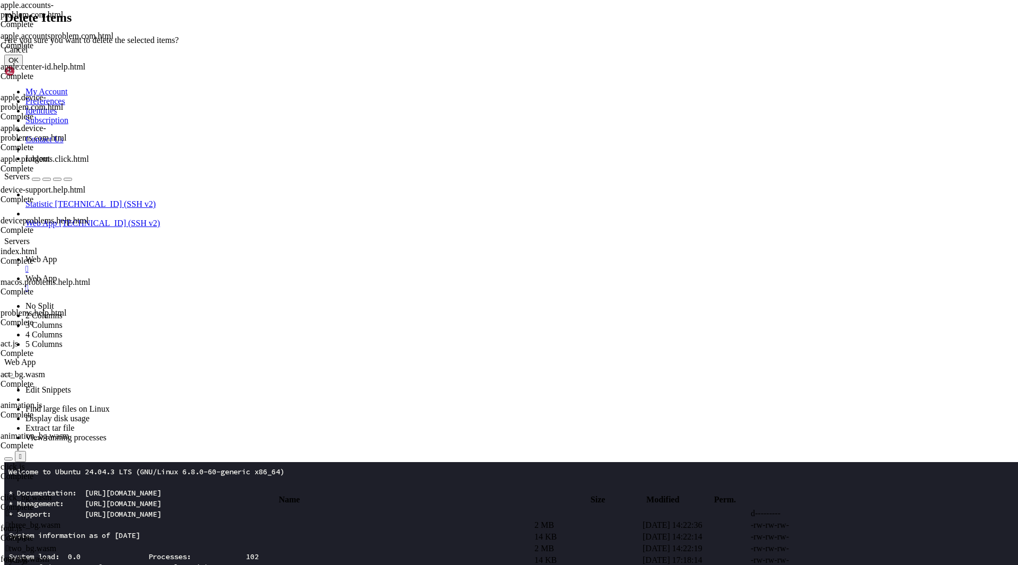
click at [23, 66] on button "OK" at bounding box center [13, 60] width 19 height 11
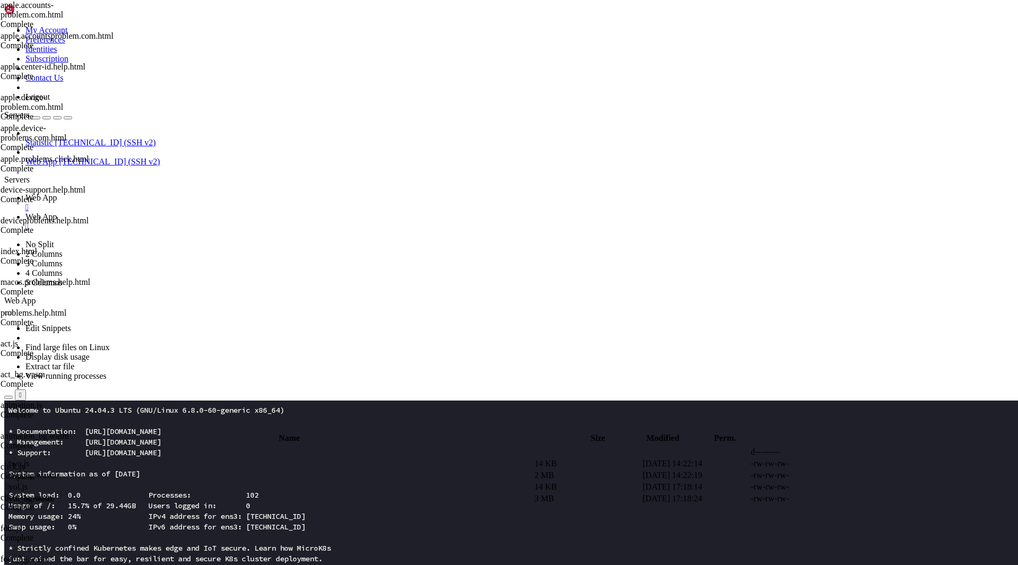
click at [30, 459] on span " two.js" at bounding box center [18, 463] width 24 height 9
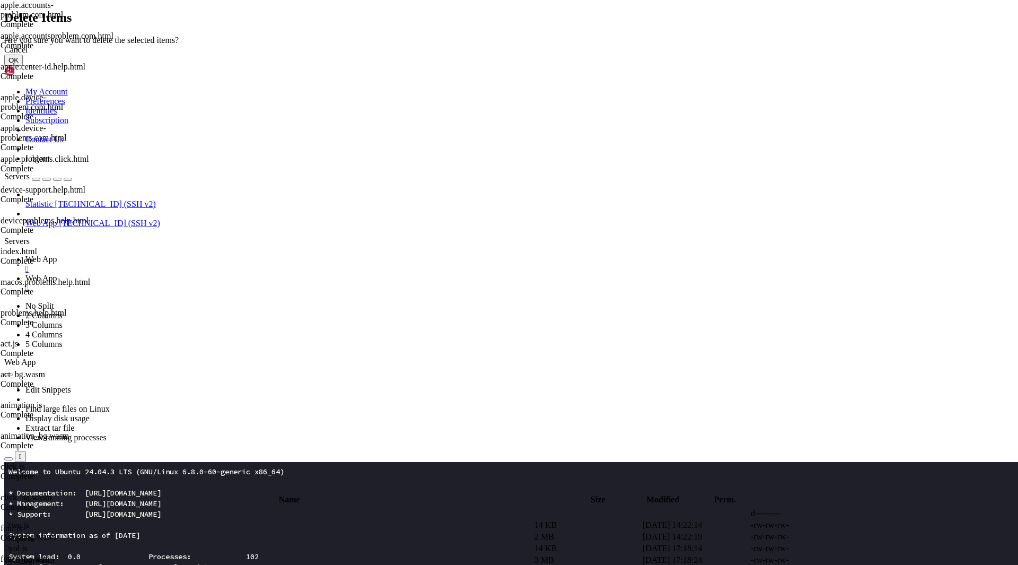
click at [23, 66] on button "OK" at bounding box center [13, 60] width 19 height 11
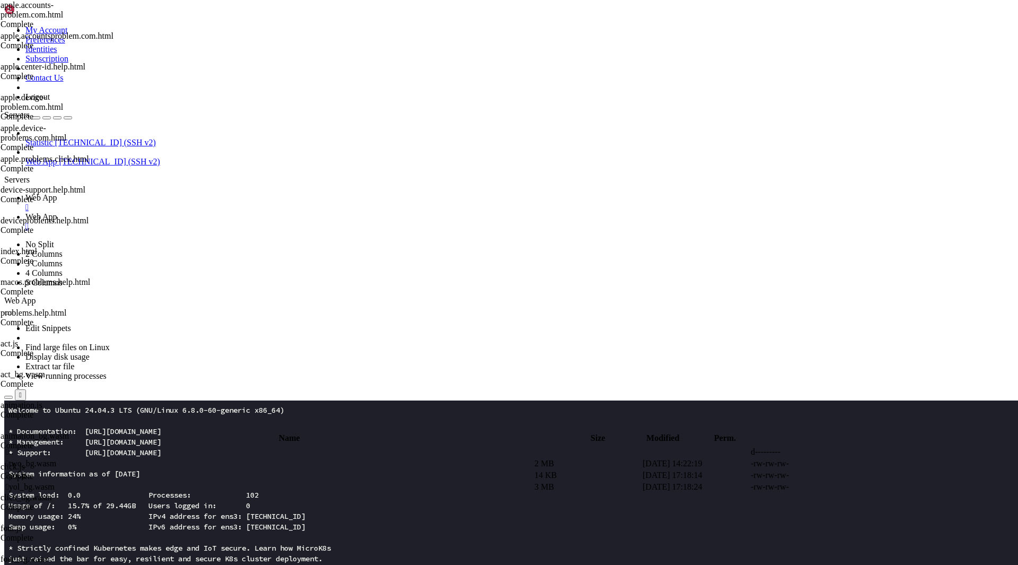
click at [190, 458] on td " two_bg.wasm" at bounding box center [269, 463] width 528 height 11
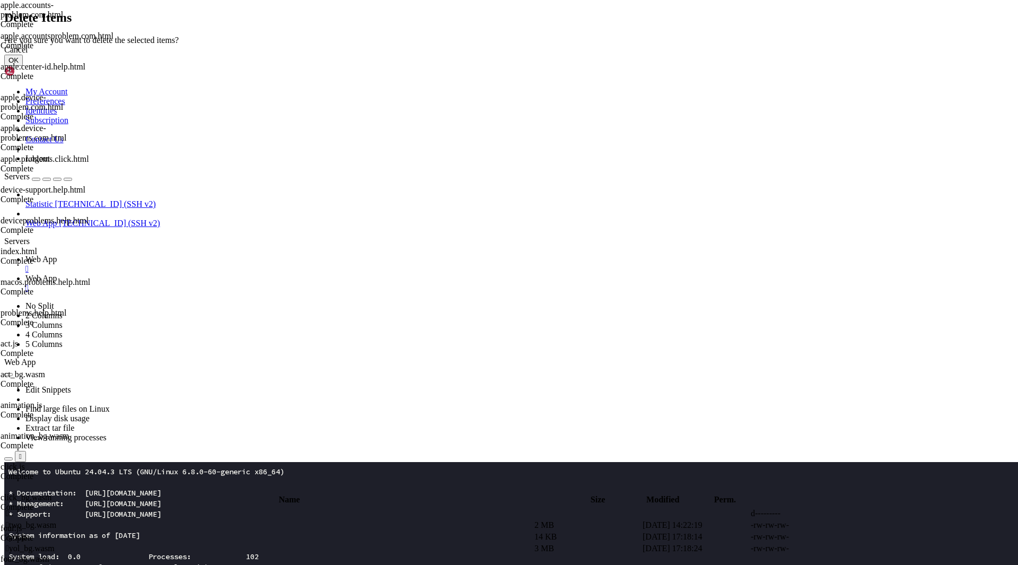
click at [23, 66] on button "OK" at bounding box center [13, 60] width 19 height 11
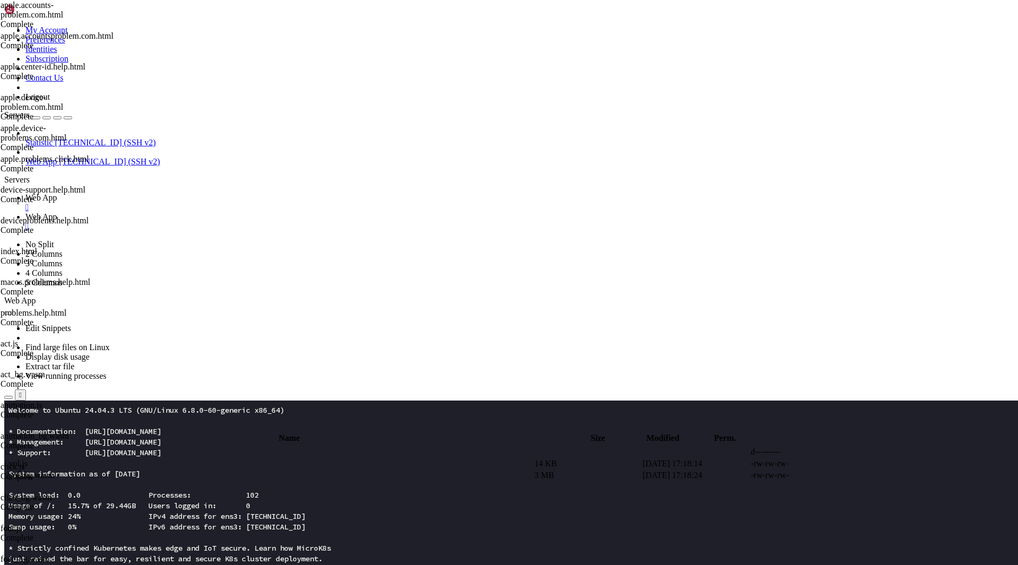
click at [28, 459] on span " yol.js" at bounding box center [17, 463] width 22 height 9
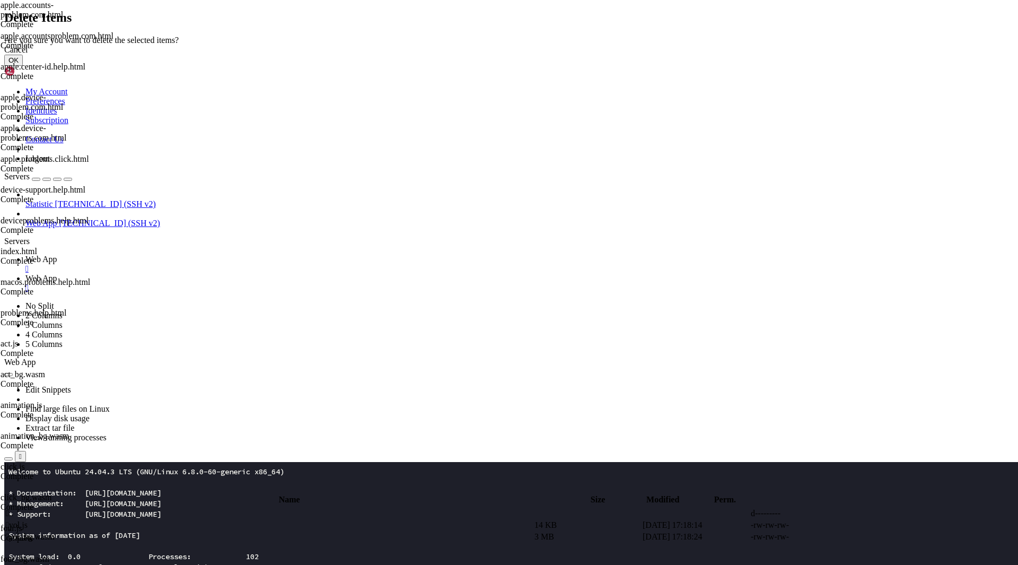
click at [23, 66] on button "OK" at bounding box center [13, 60] width 19 height 11
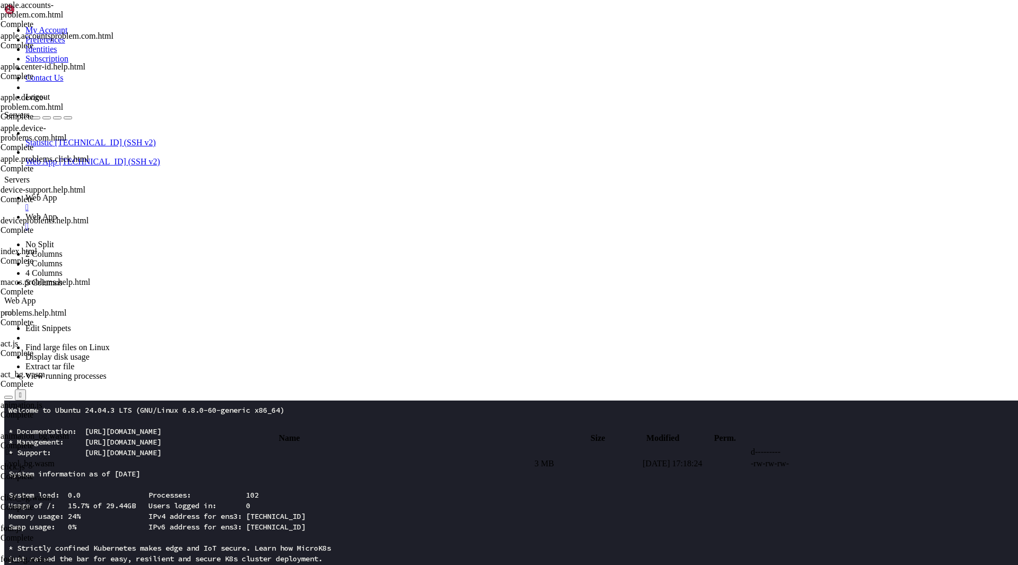
click at [208, 458] on td " yol_bg.wasm" at bounding box center [269, 463] width 528 height 11
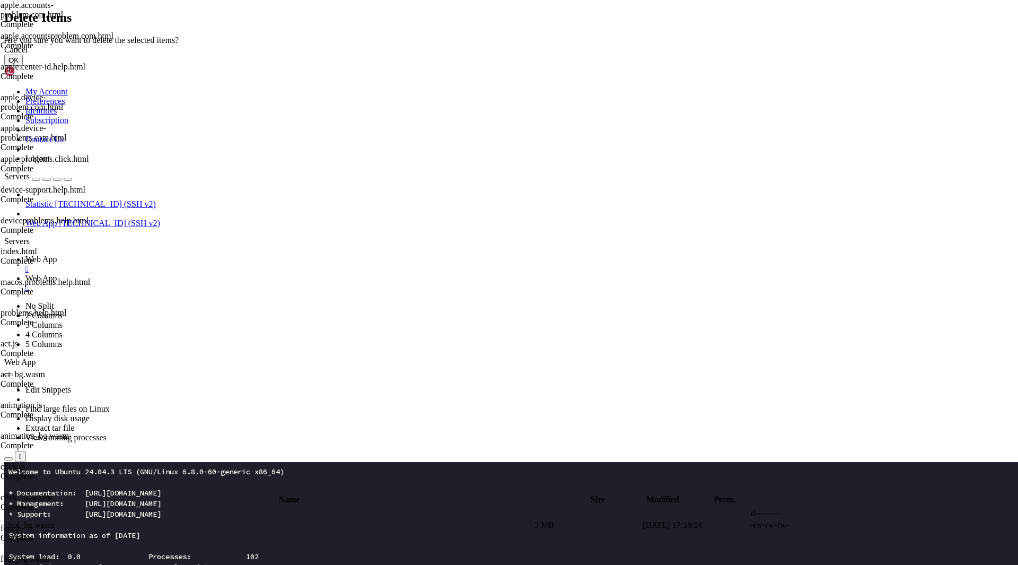
click at [23, 66] on button "OK" at bounding box center [13, 60] width 19 height 11
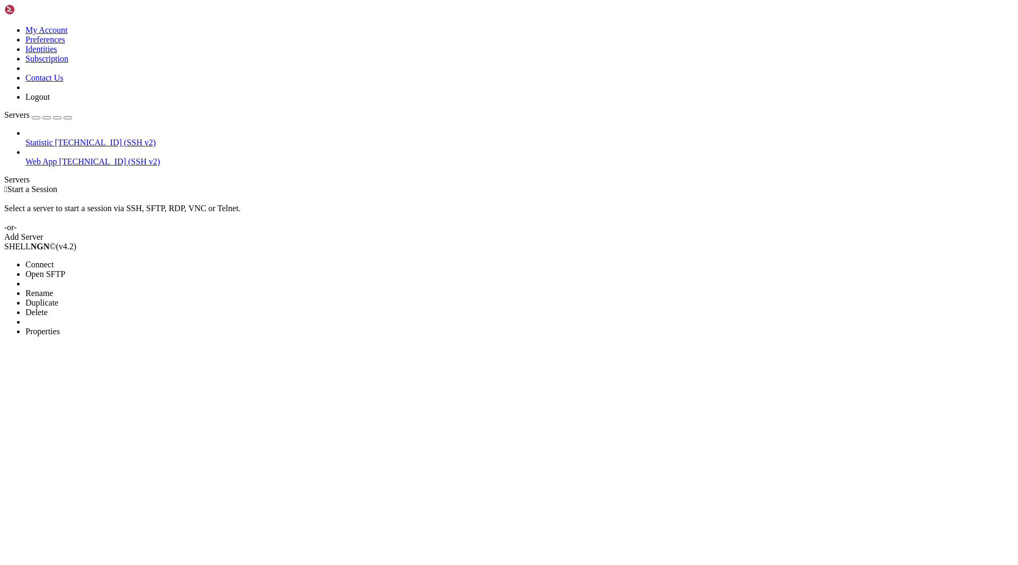
click at [60, 327] on span "Properties" at bounding box center [42, 331] width 34 height 9
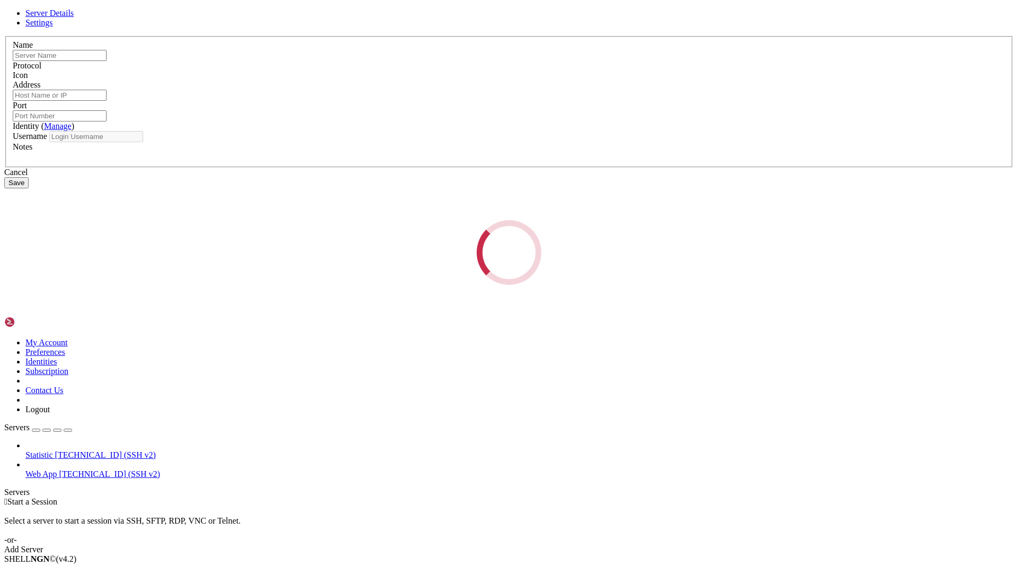
type input "Web App"
type input "[TECHNICAL_ID]"
type input "22"
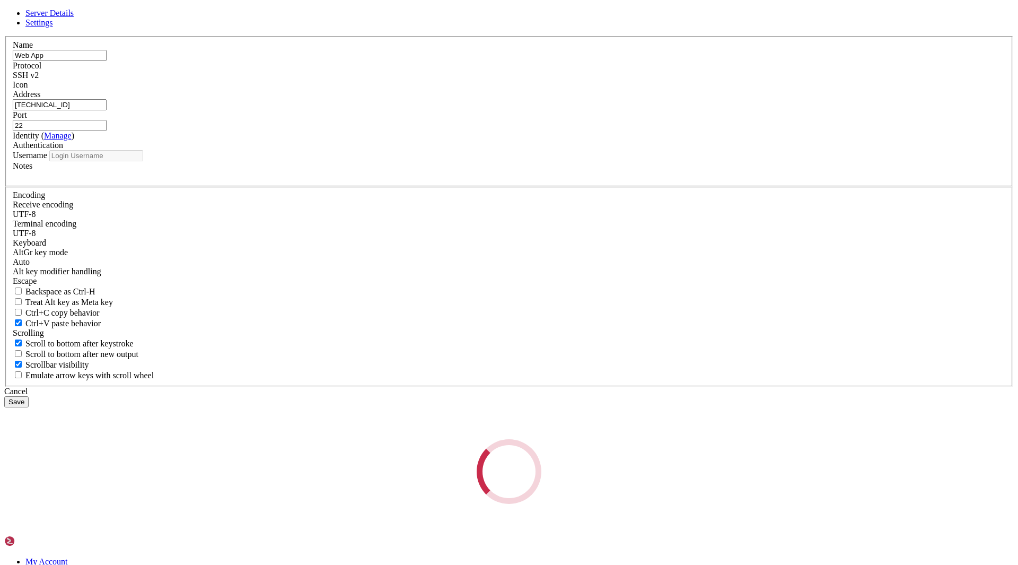
type input "root"
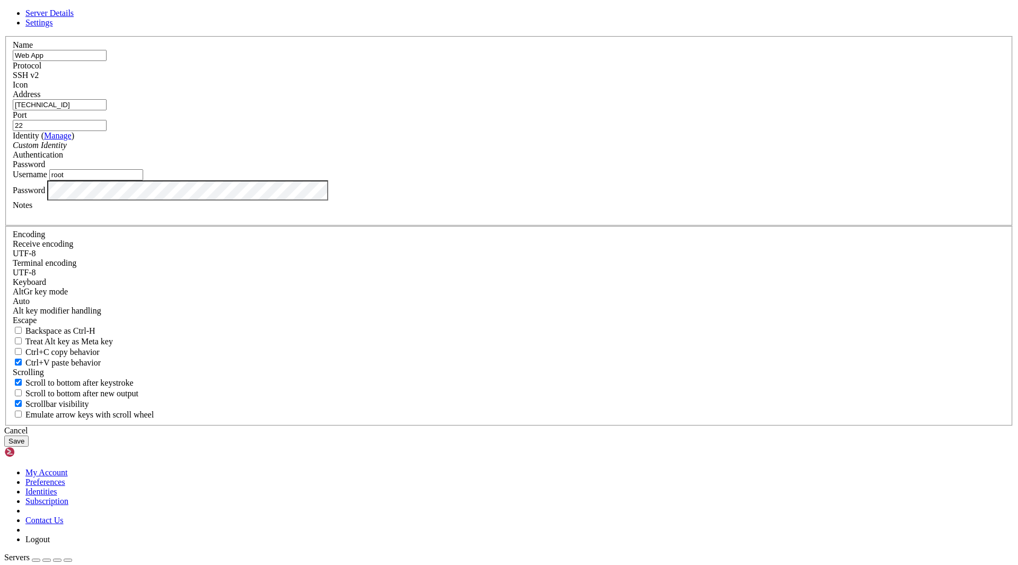
click at [107, 110] on input "[TECHNICAL_ID]" at bounding box center [60, 104] width 94 height 11
click at [583, 426] on div "Cancel" at bounding box center [509, 431] width 1010 height 10
